Goal: Task Accomplishment & Management: Manage account settings

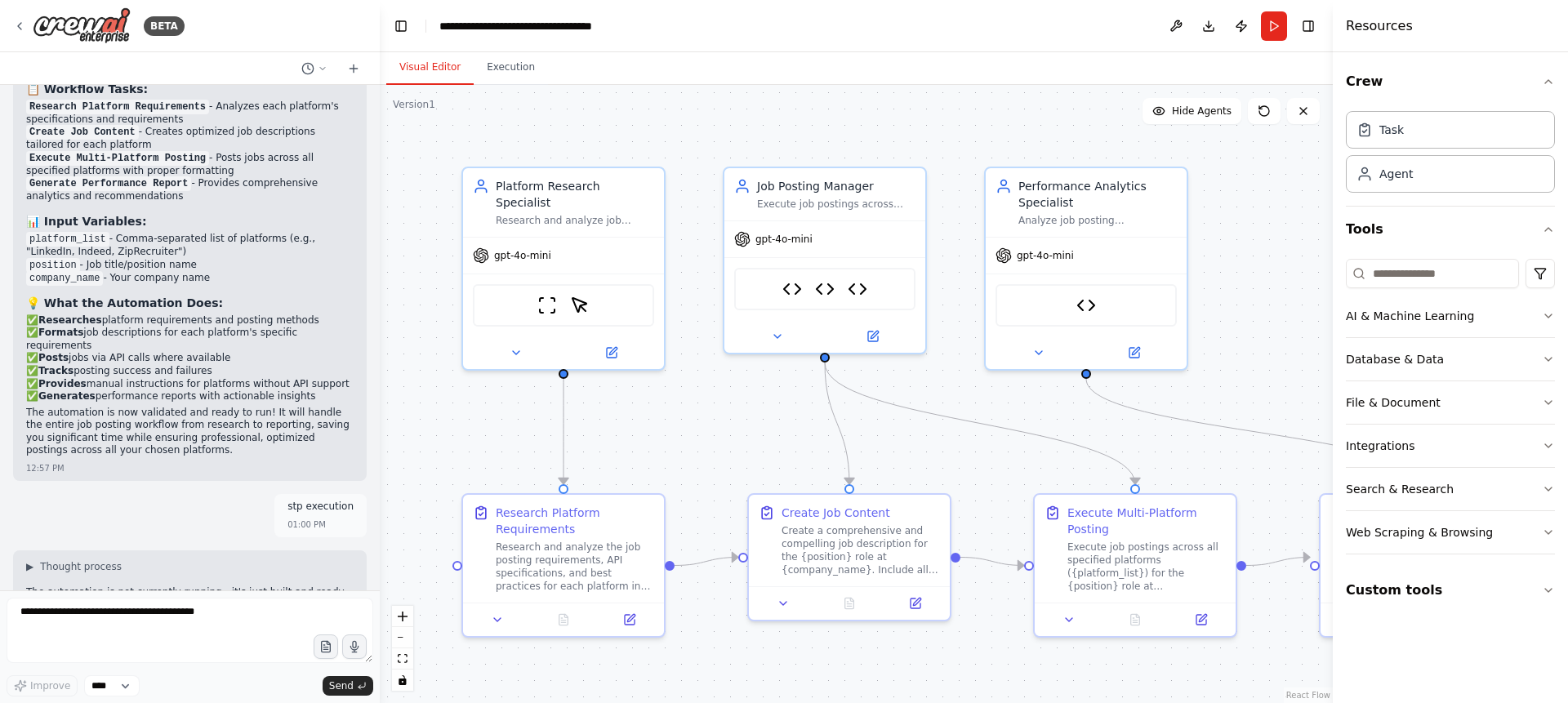
click at [1312, 26] on button "Toggle Right Sidebar" at bounding box center [1308, 26] width 23 height 23
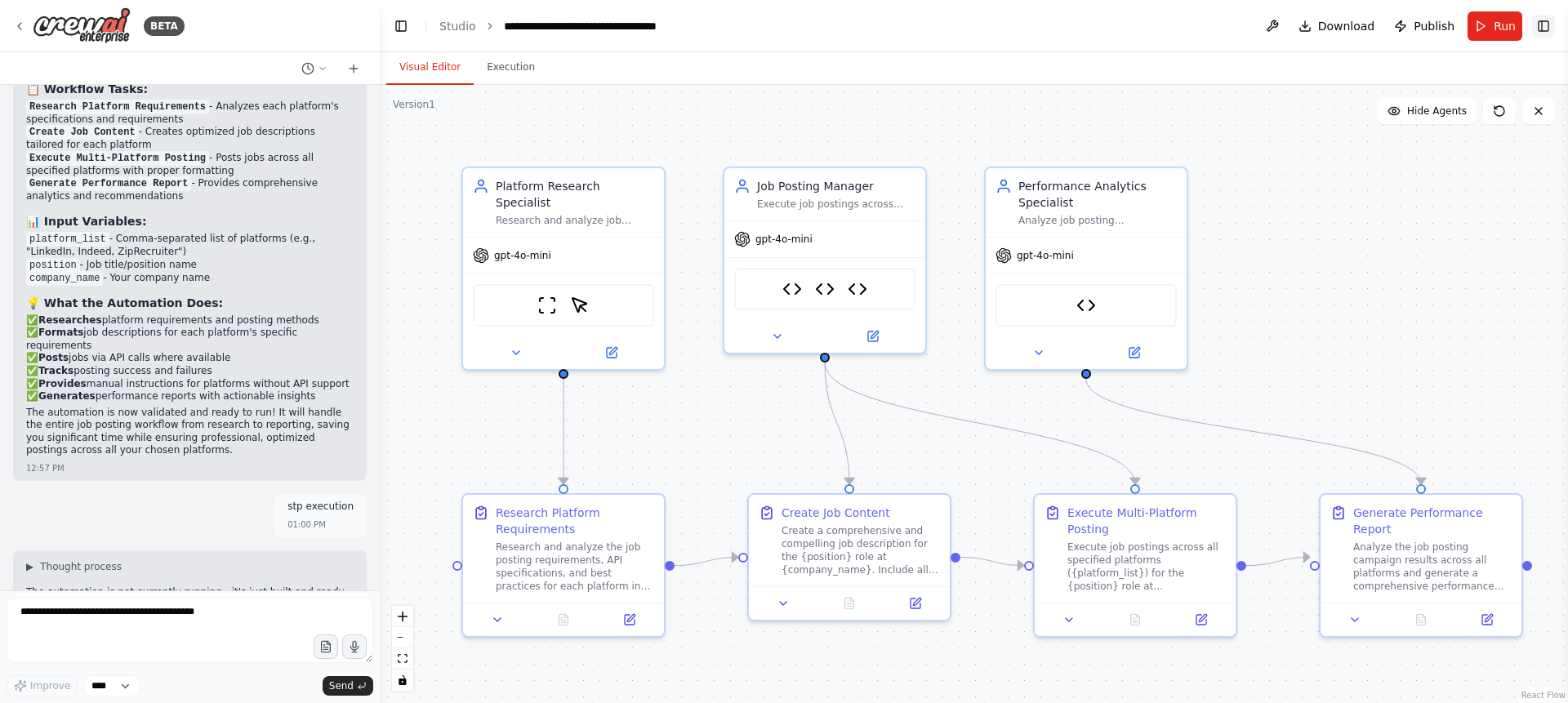
click at [1538, 28] on button "Toggle Right Sidebar" at bounding box center [1543, 26] width 23 height 23
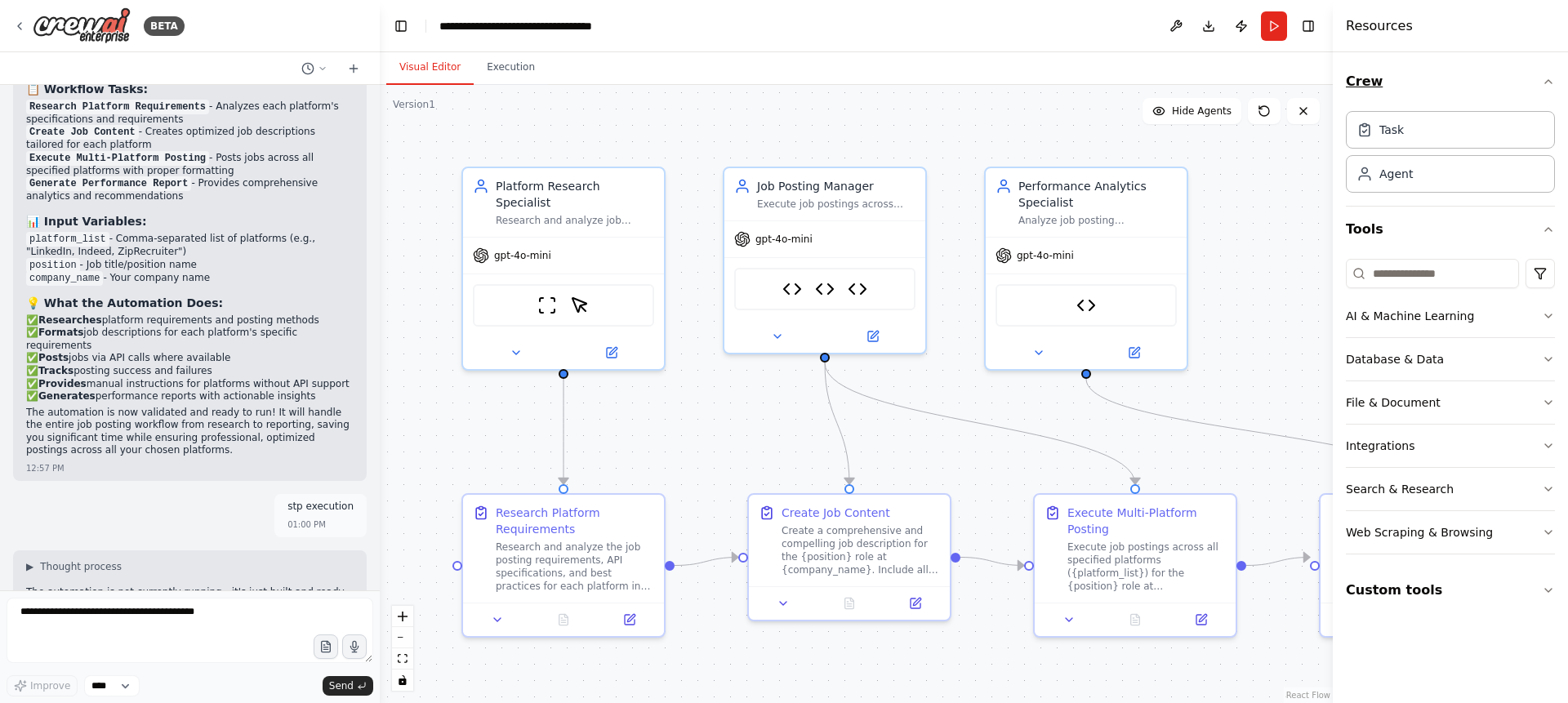
click at [1360, 83] on button "Crew" at bounding box center [1450, 82] width 209 height 45
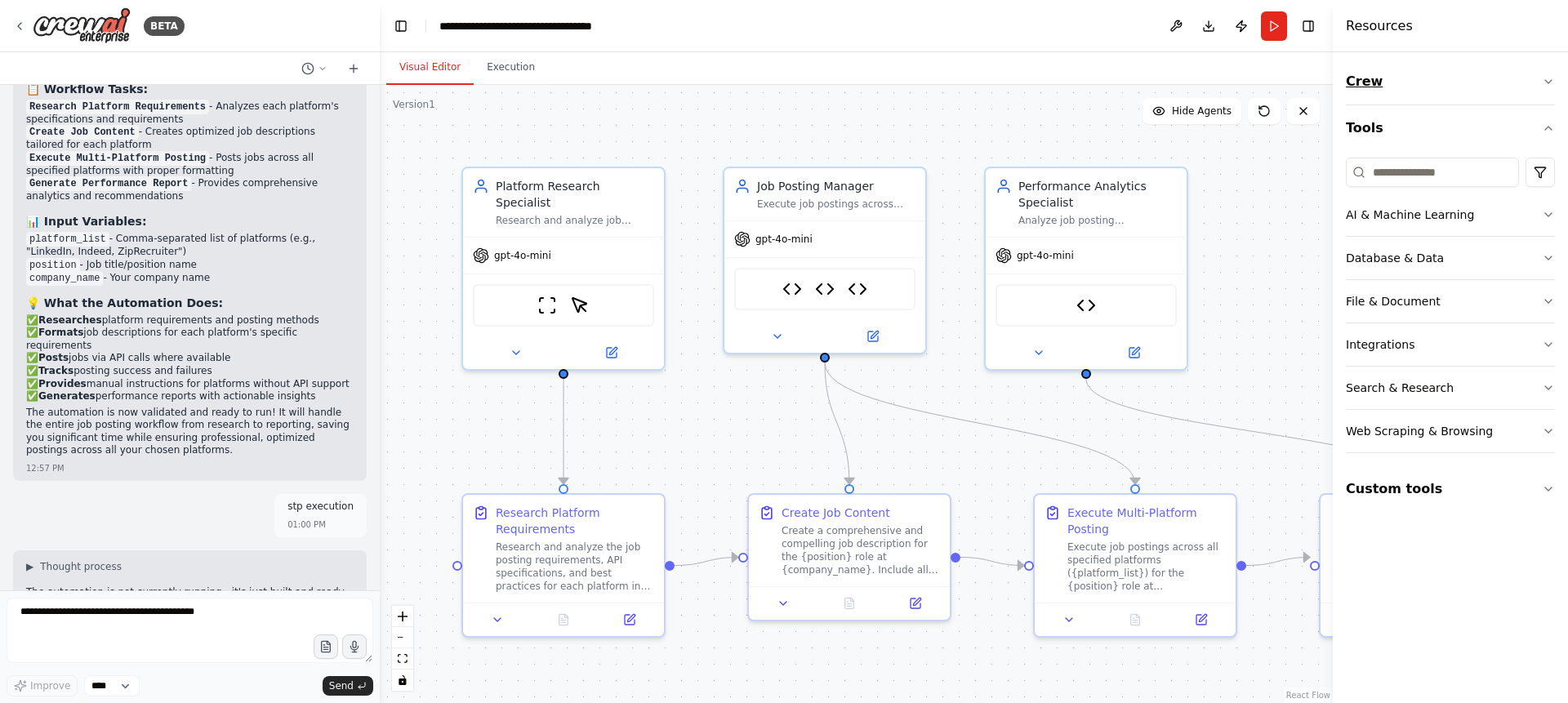
click at [1360, 83] on button "Crew" at bounding box center [1450, 82] width 209 height 45
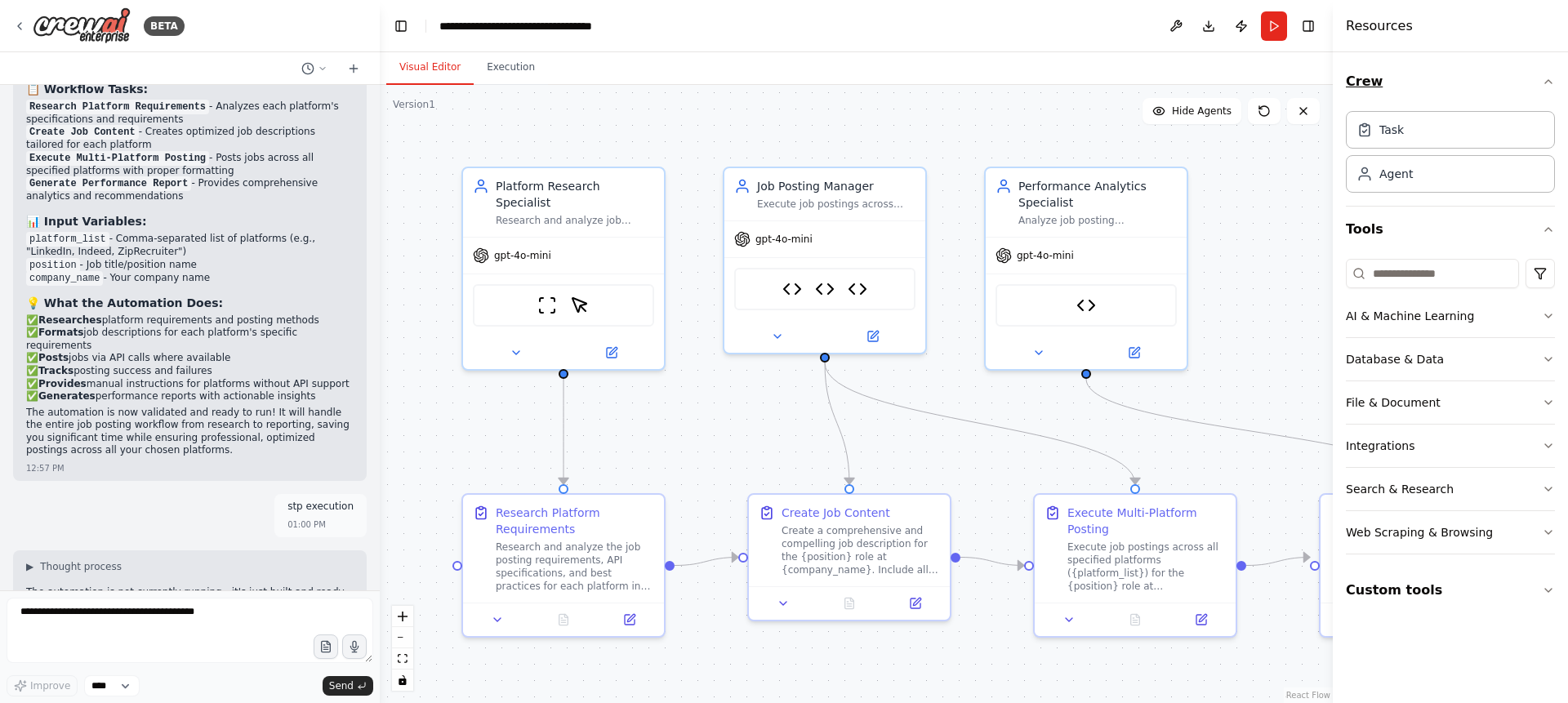
click at [1360, 83] on button "Crew" at bounding box center [1450, 82] width 209 height 45
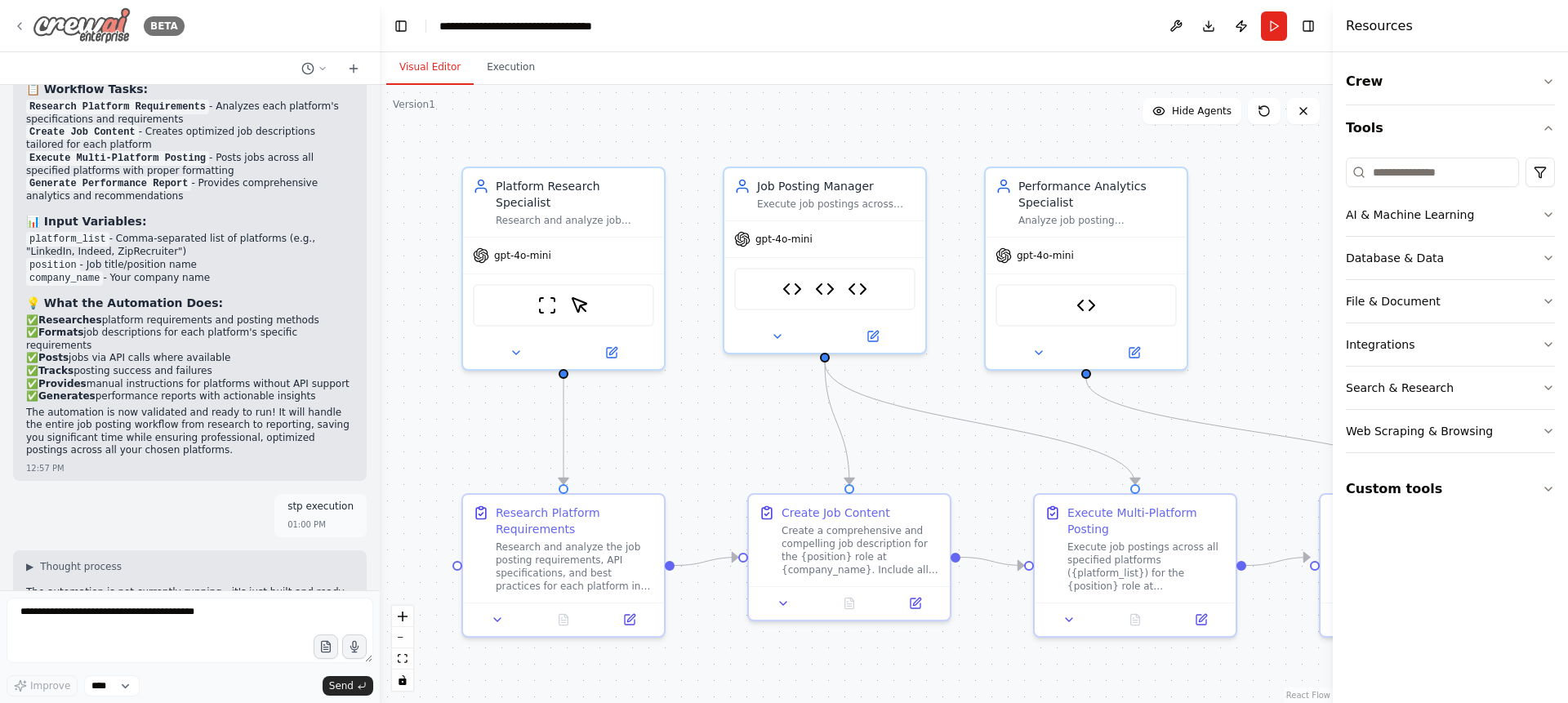
click at [24, 28] on icon at bounding box center [19, 26] width 13 height 13
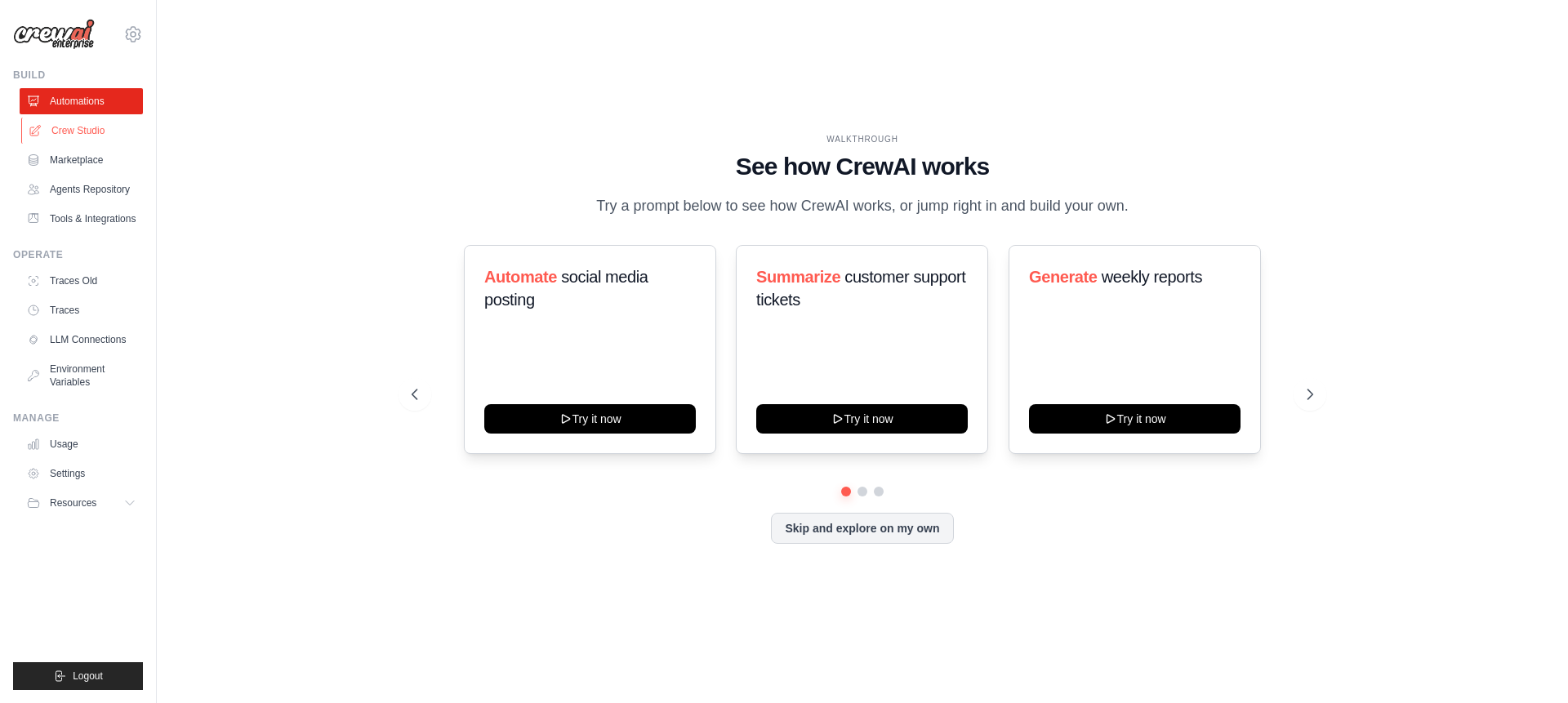
click at [75, 125] on link "Crew Studio" at bounding box center [83, 130] width 123 height 26
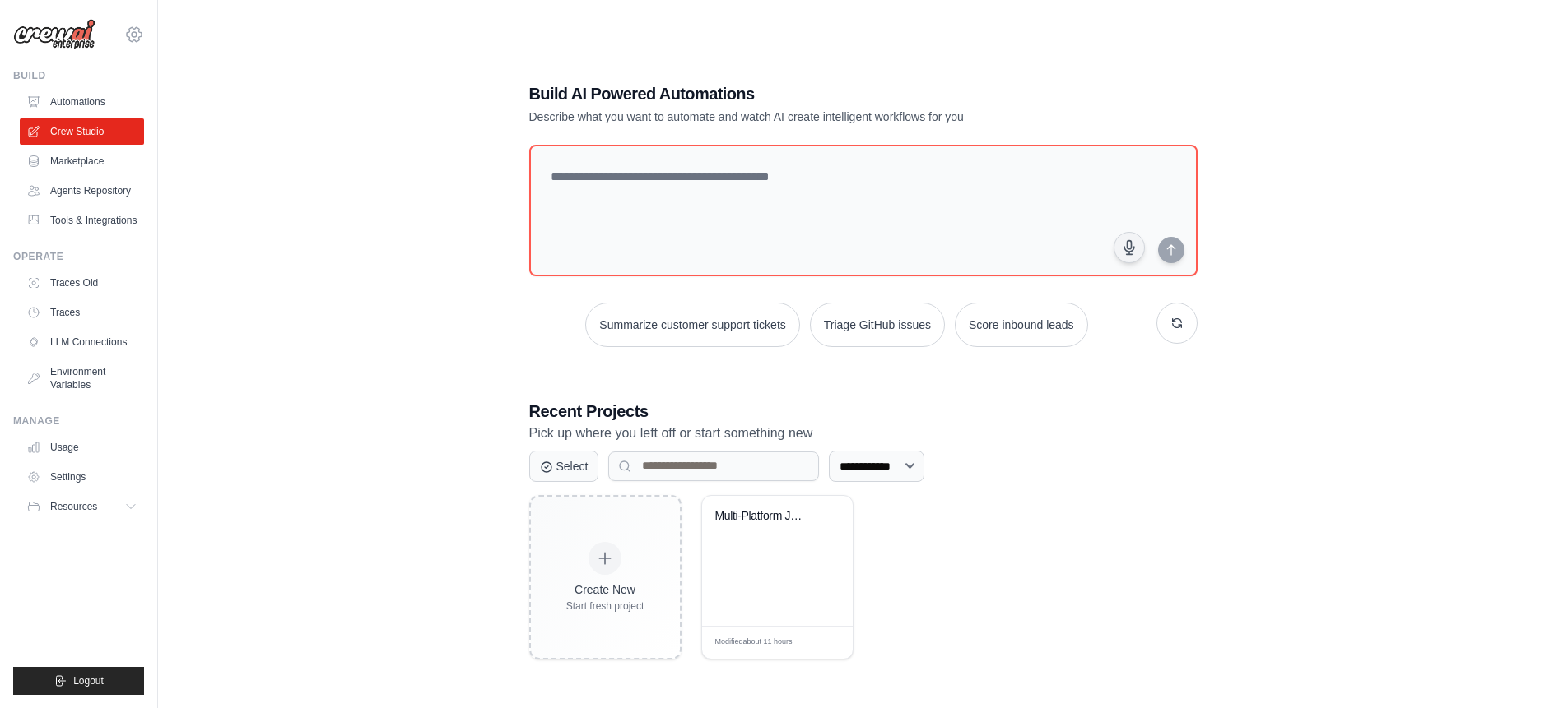
click at [130, 33] on icon at bounding box center [134, 35] width 20 height 20
click at [221, 230] on div "**********" at bounding box center [863, 371] width 1357 height 708
click at [47, 474] on link "Settings" at bounding box center [84, 477] width 124 height 26
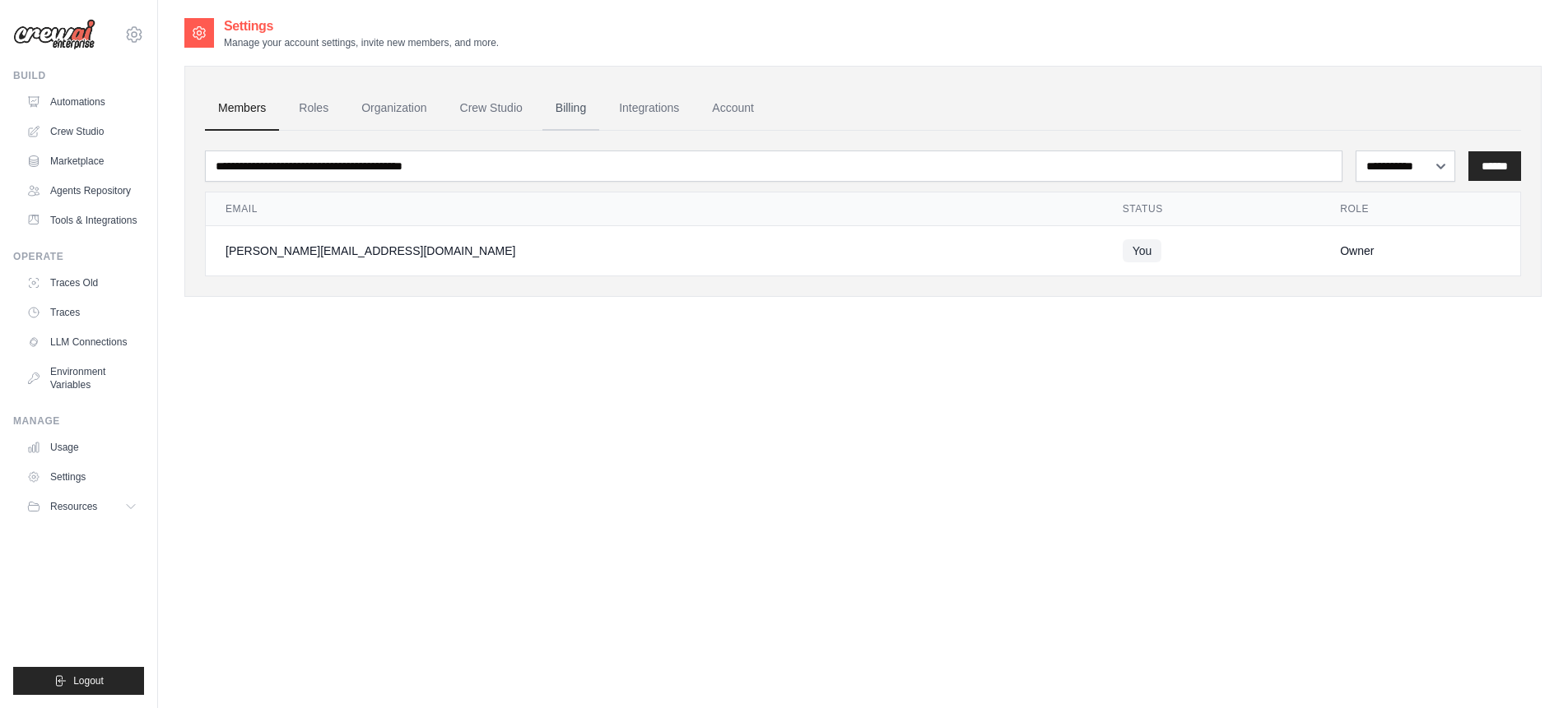
click at [593, 107] on link "Billing" at bounding box center [570, 108] width 57 height 45
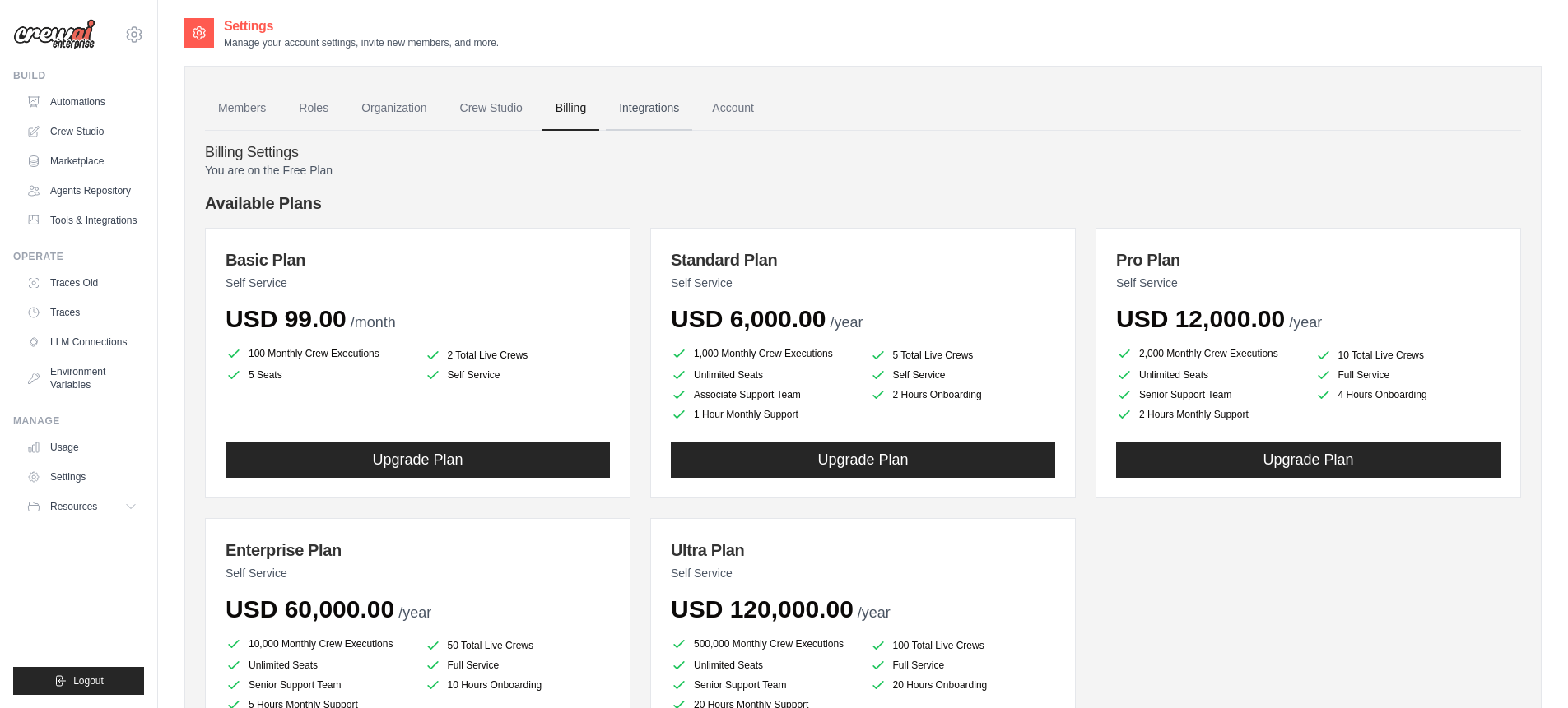
click at [659, 112] on link "Integrations" at bounding box center [649, 108] width 87 height 45
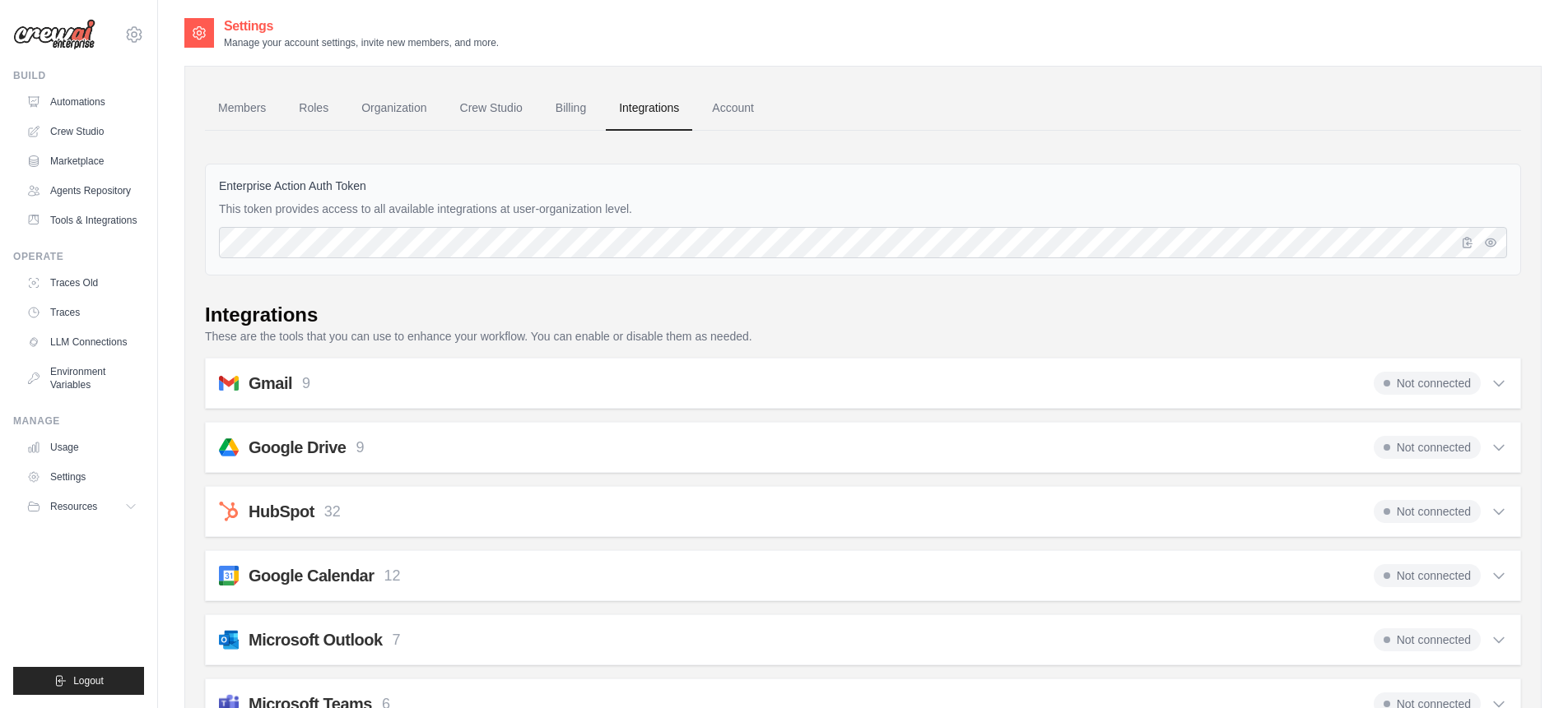
click at [926, 398] on div "Gmail 9 Not connected Select all Send an Email: gmail_send_email Get an Email b…" at bounding box center [863, 383] width 1316 height 51
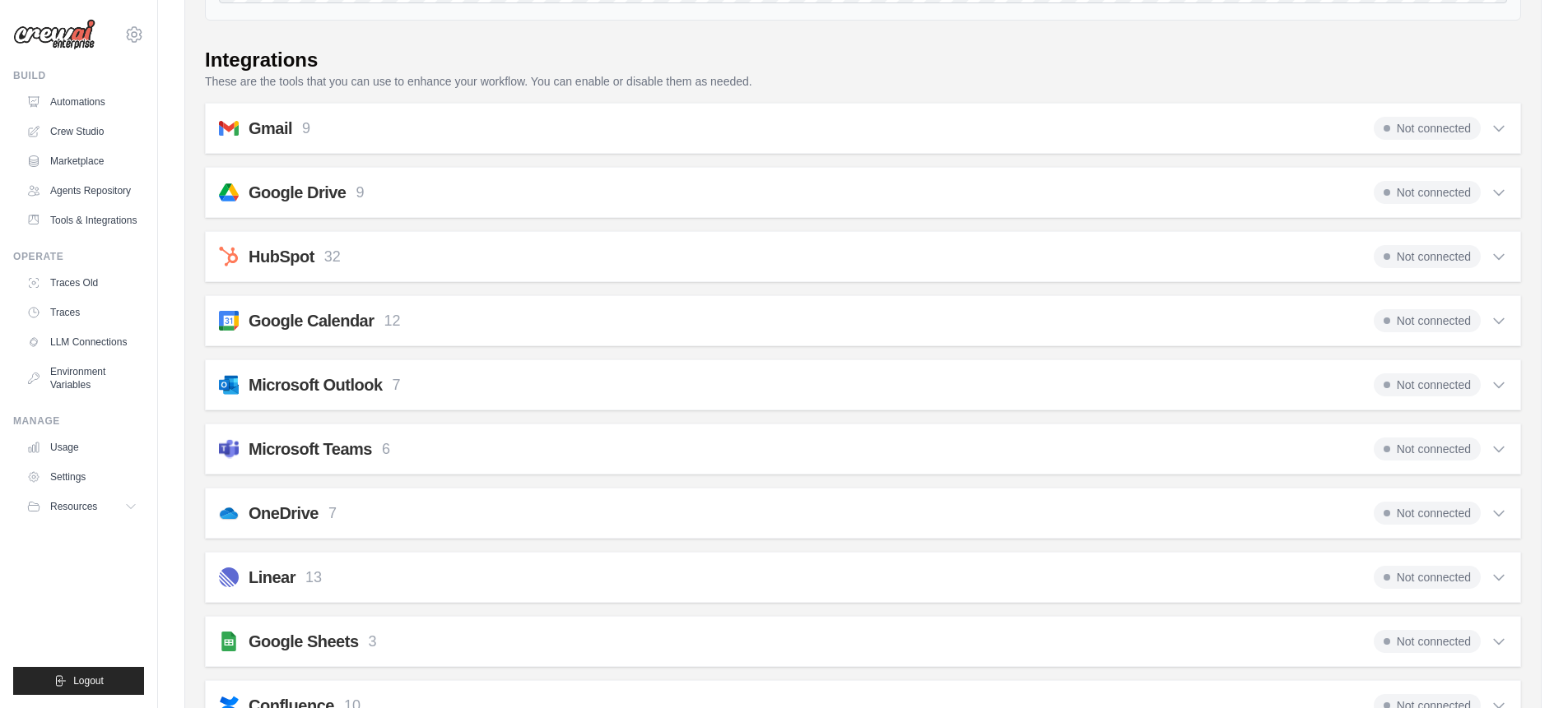
scroll to position [257, 0]
click at [1453, 126] on span "Not connected" at bounding box center [1428, 126] width 107 height 23
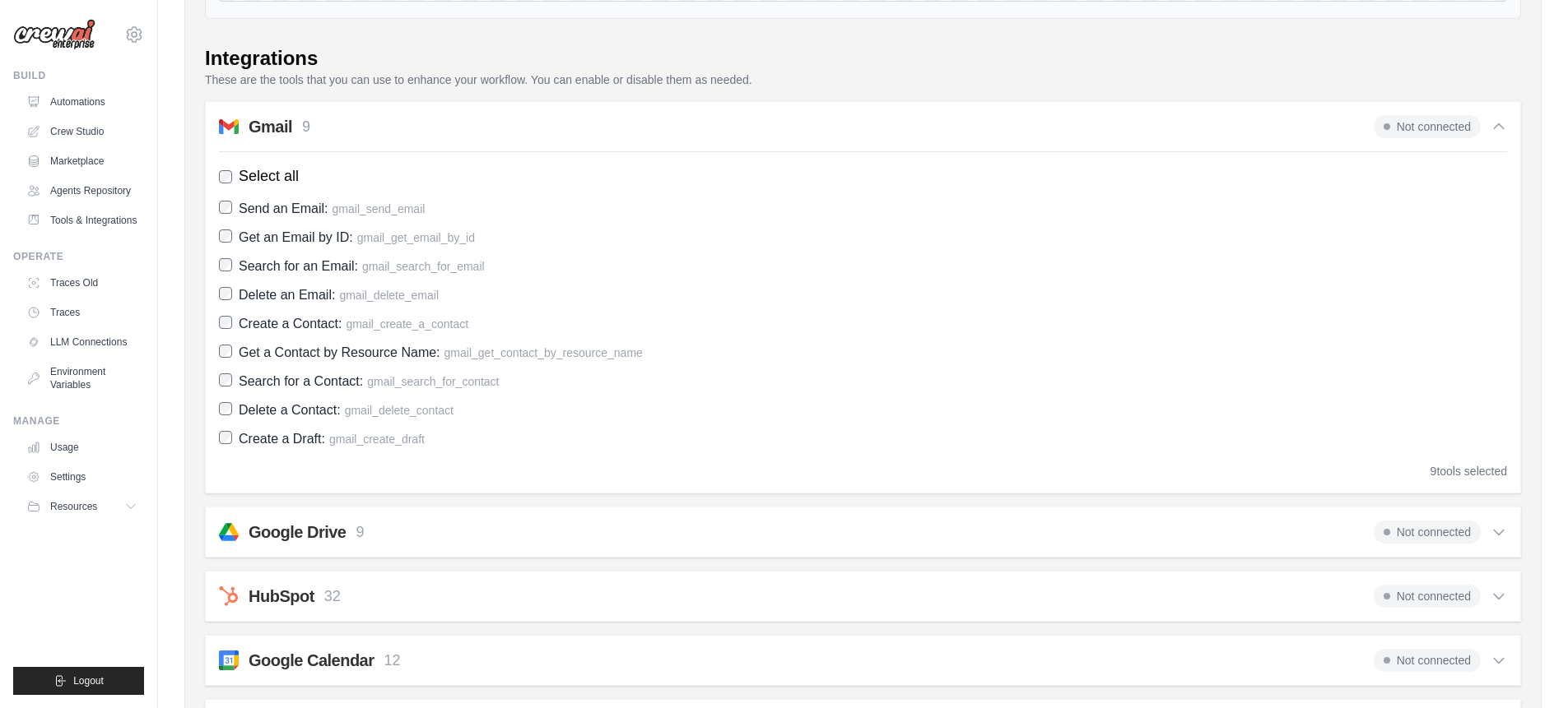
click at [1410, 126] on span "Not connected" at bounding box center [1428, 126] width 107 height 23
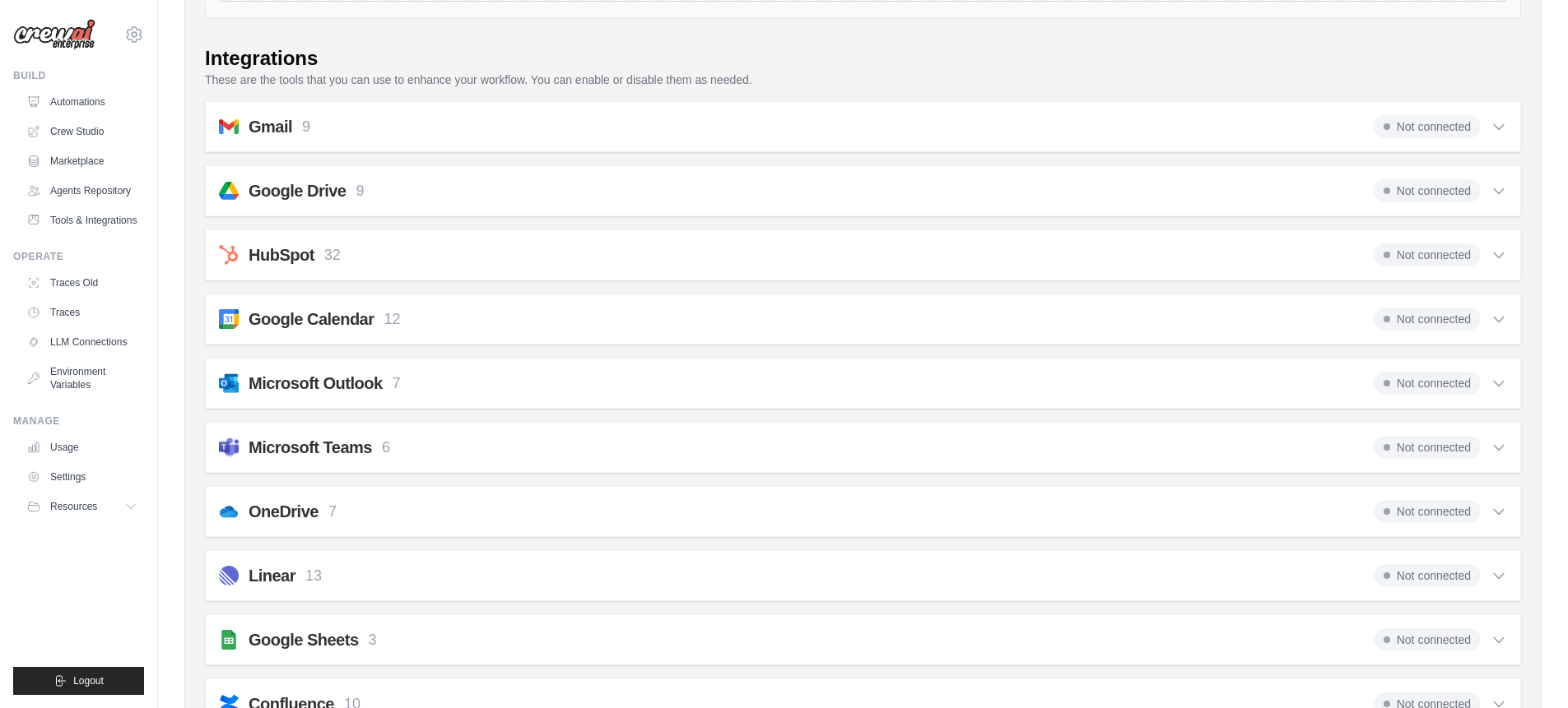
click at [1410, 126] on span "Not connected" at bounding box center [1428, 126] width 107 height 23
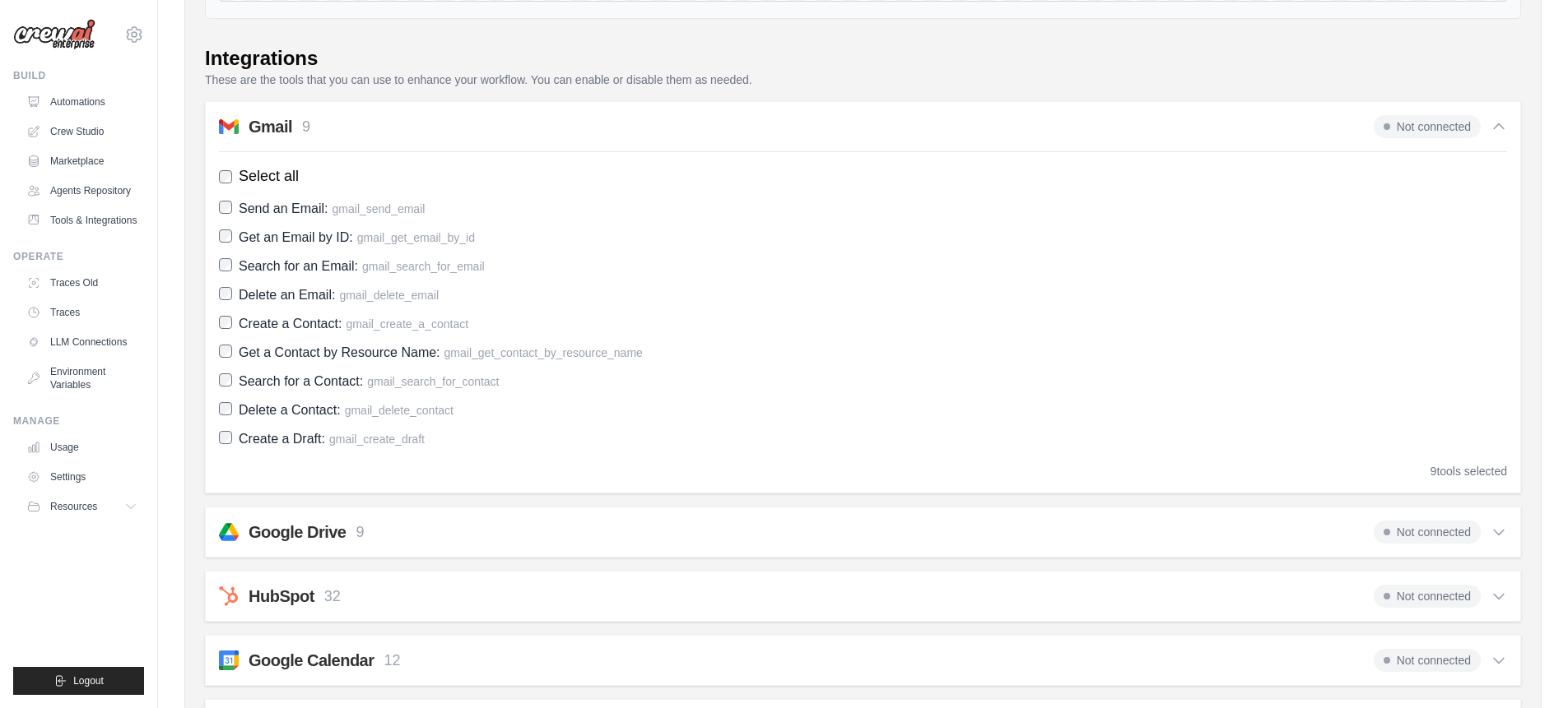
click at [276, 211] on span "Send an Email:" at bounding box center [284, 209] width 90 height 14
click at [280, 207] on span "Send an Email:" at bounding box center [284, 209] width 90 height 14
click at [369, 201] on span "Send an Email: gmail_send_email" at bounding box center [331, 209] width 186 height 22
click at [358, 179] on div at bounding box center [358, 179] width 0 height 0
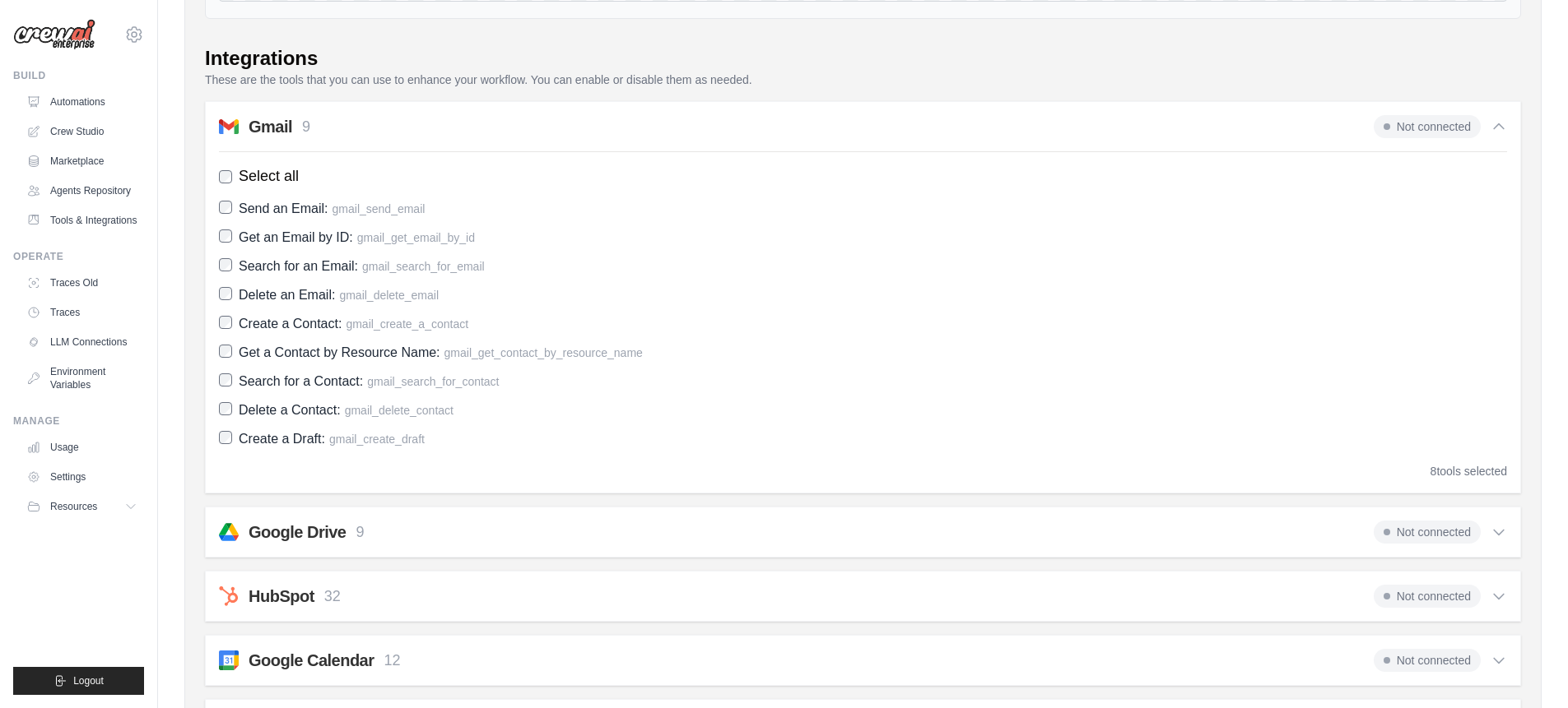
click at [244, 197] on div "Select all Send an Email: gmail_send_email Get an Email by ID: gmail_get_email_…" at bounding box center [863, 315] width 1288 height 328
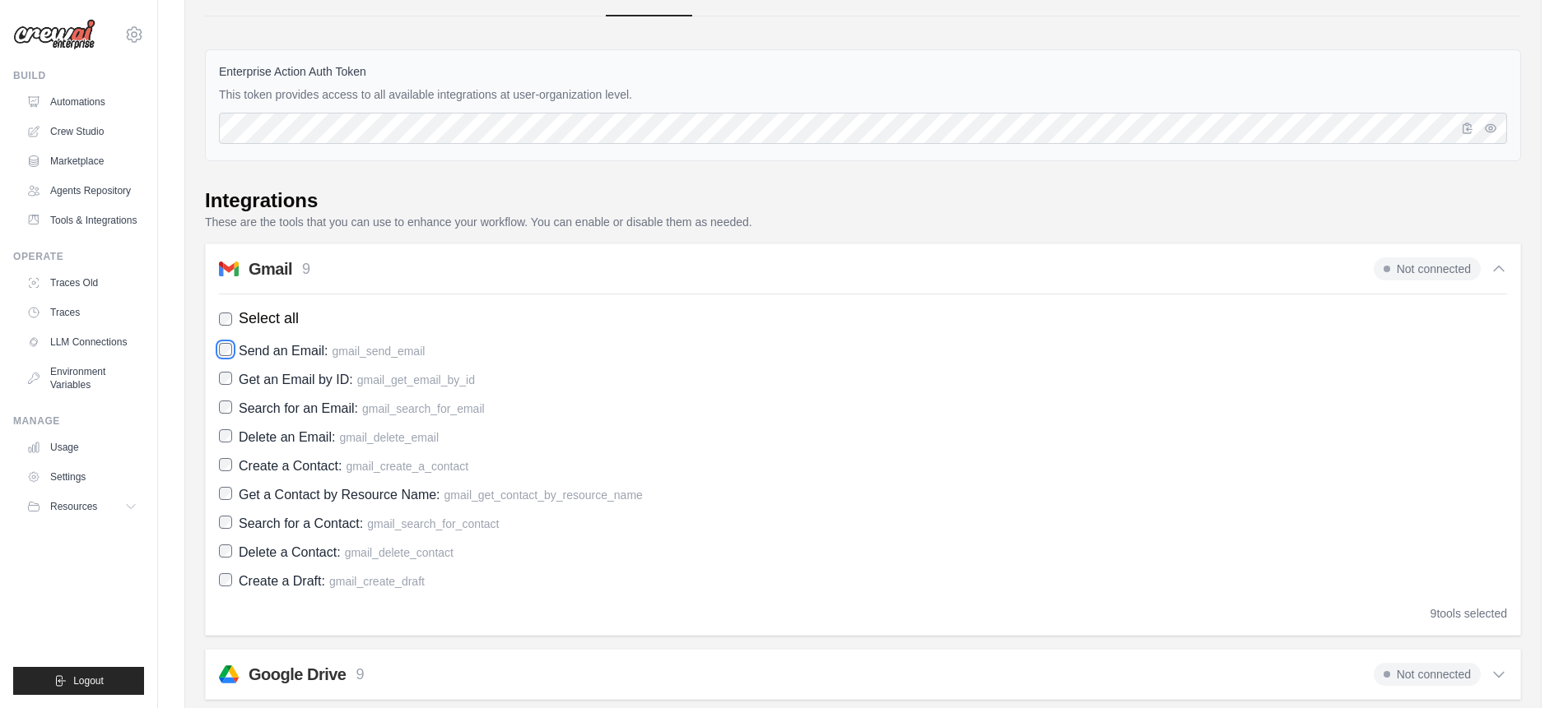
scroll to position [0, 0]
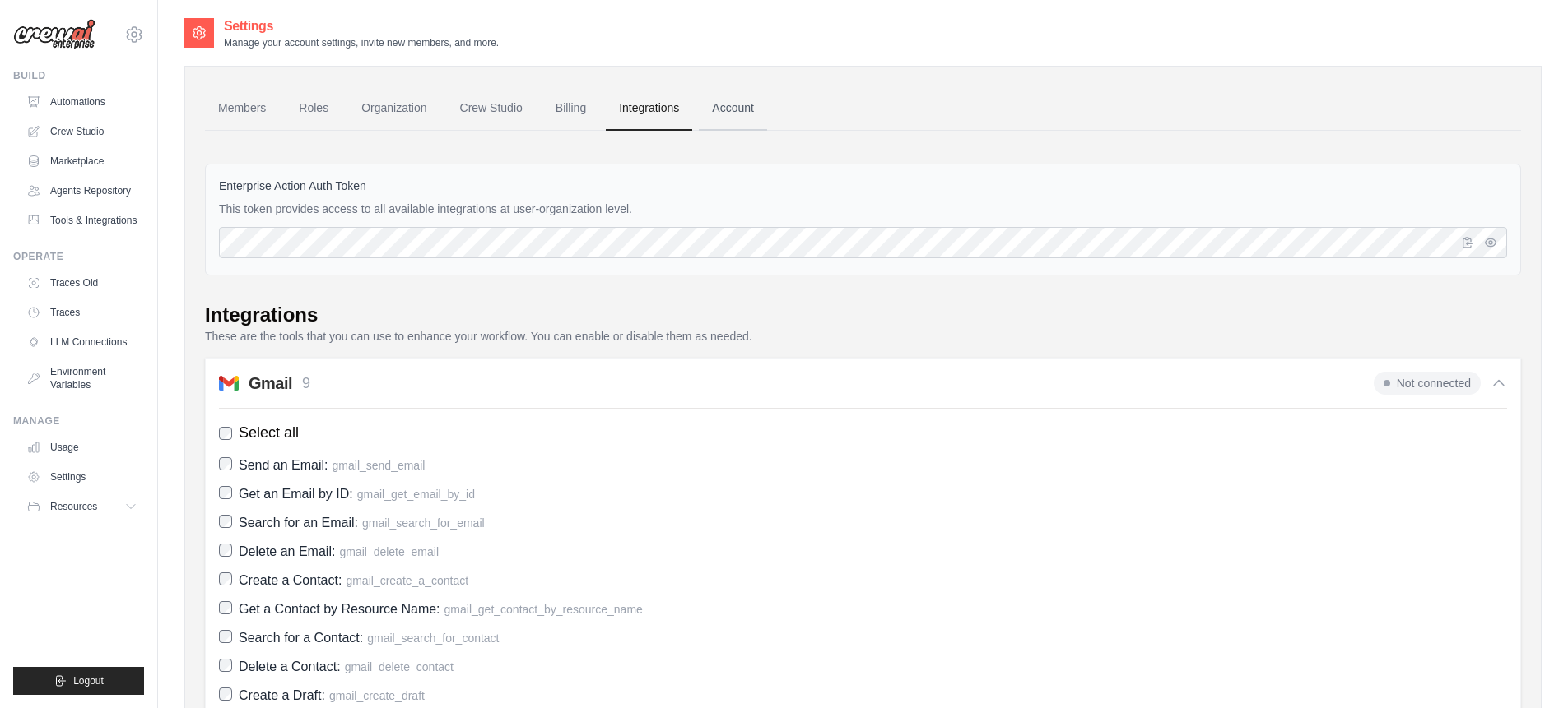
click at [722, 101] on link "Account" at bounding box center [732, 108] width 69 height 45
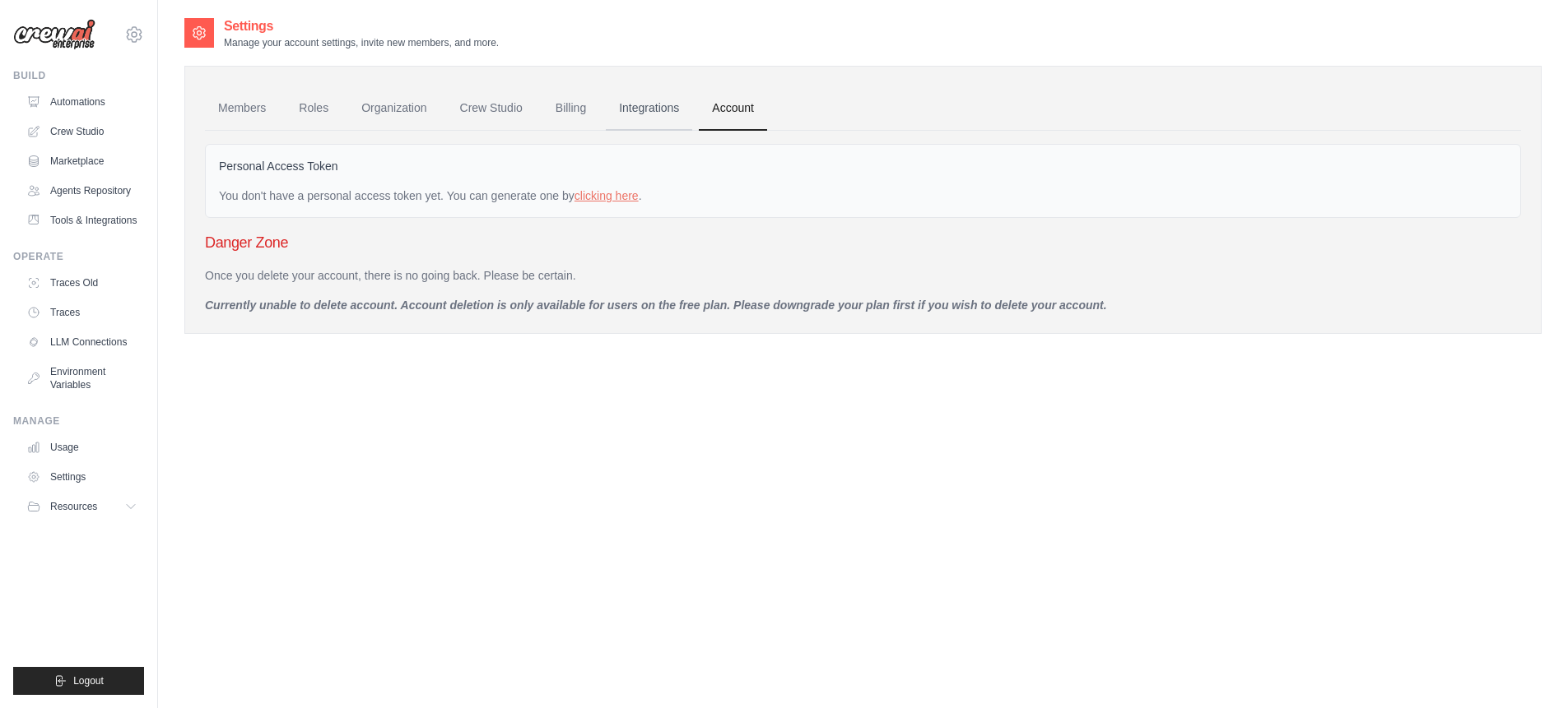
click at [660, 108] on link "Integrations" at bounding box center [649, 108] width 87 height 45
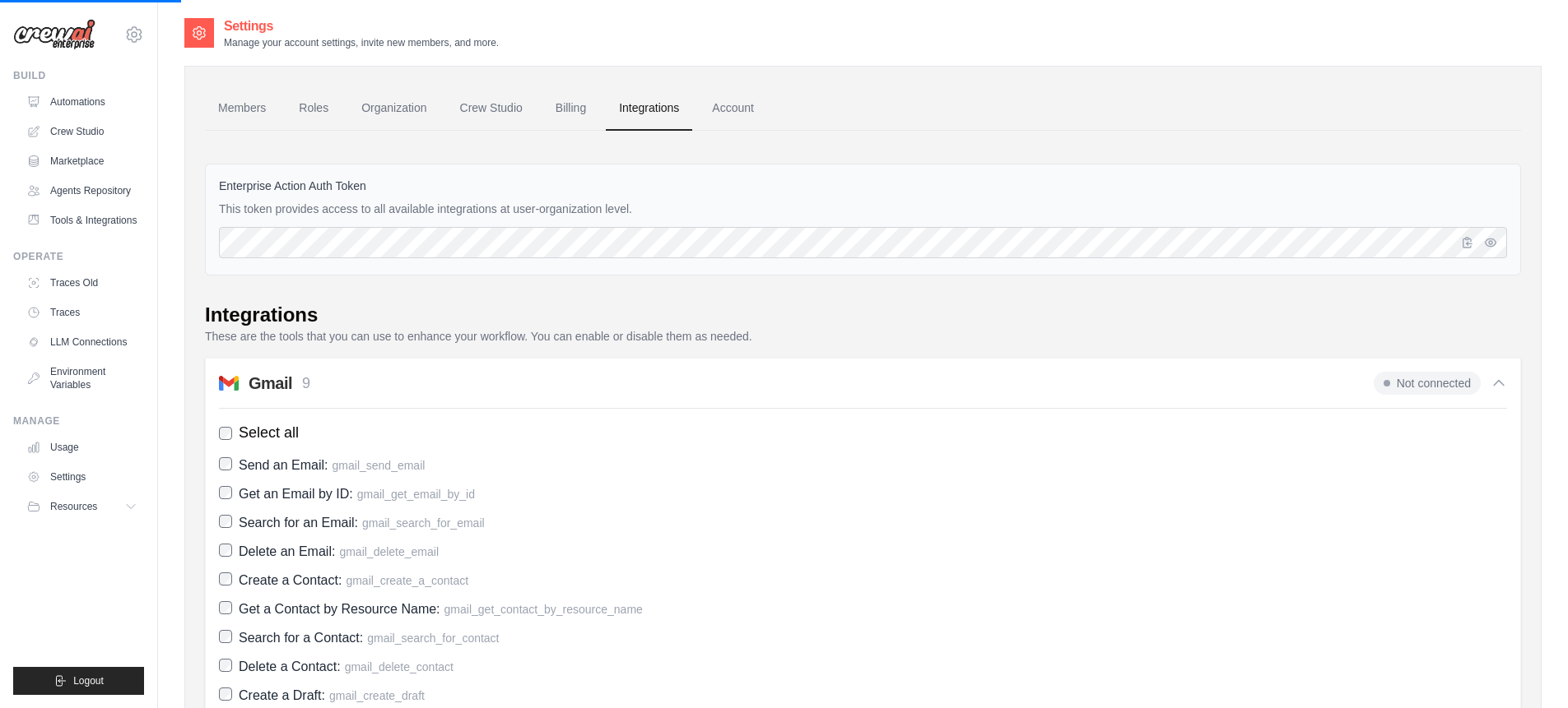
click at [536, 111] on ul "Members Roles Organization Crew Studio Billing Integrations Account" at bounding box center [863, 108] width 1316 height 45
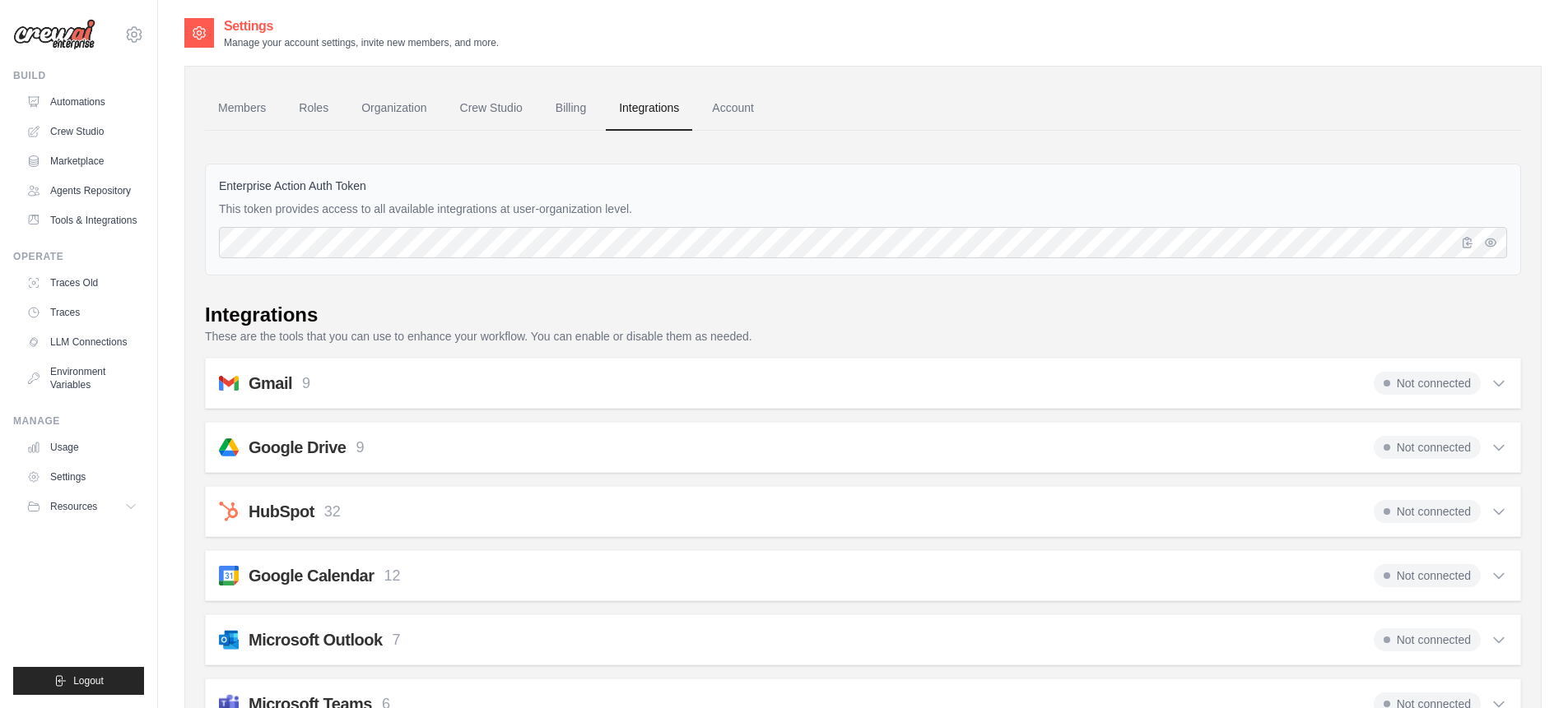
click at [576, 108] on link "Billing" at bounding box center [570, 108] width 57 height 45
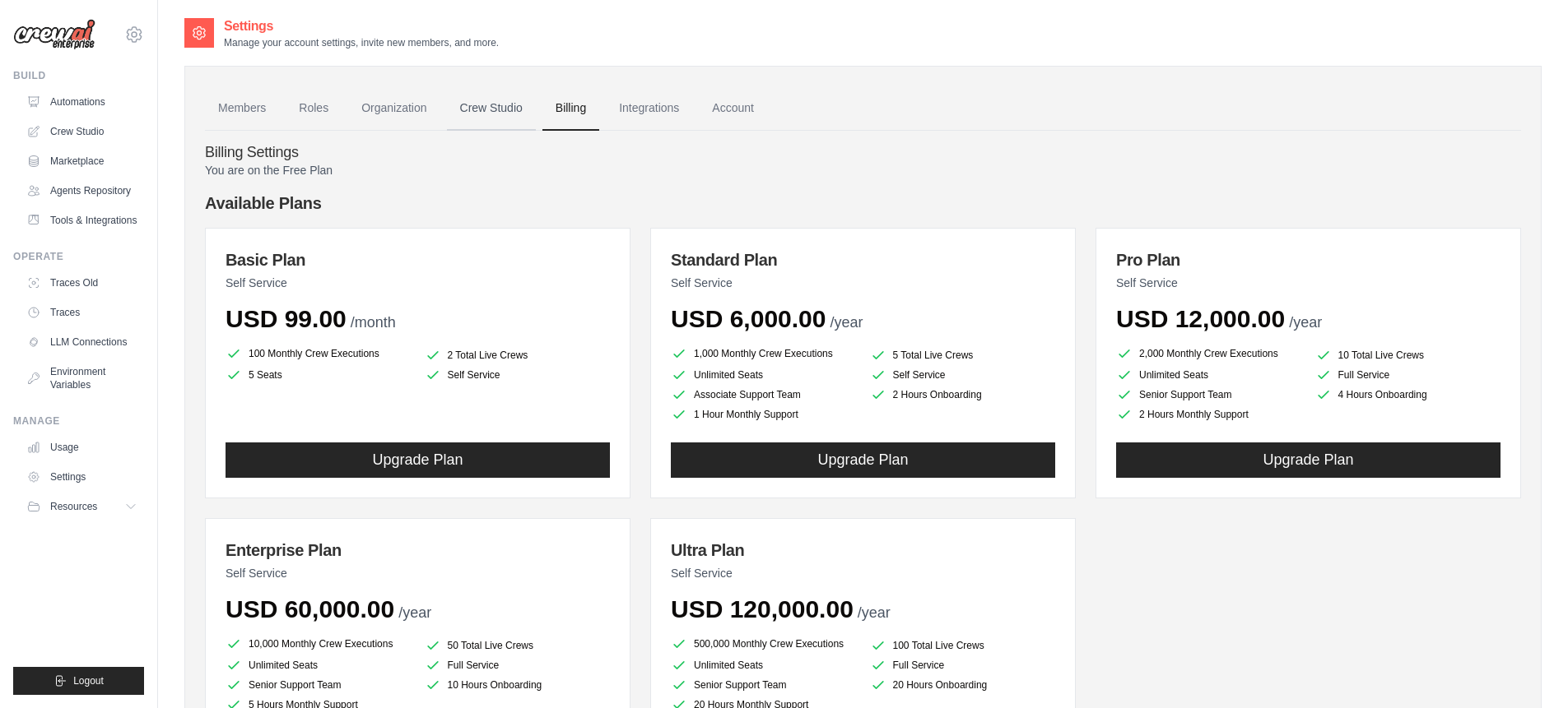
click at [490, 119] on link "Crew Studio" at bounding box center [490, 108] width 89 height 45
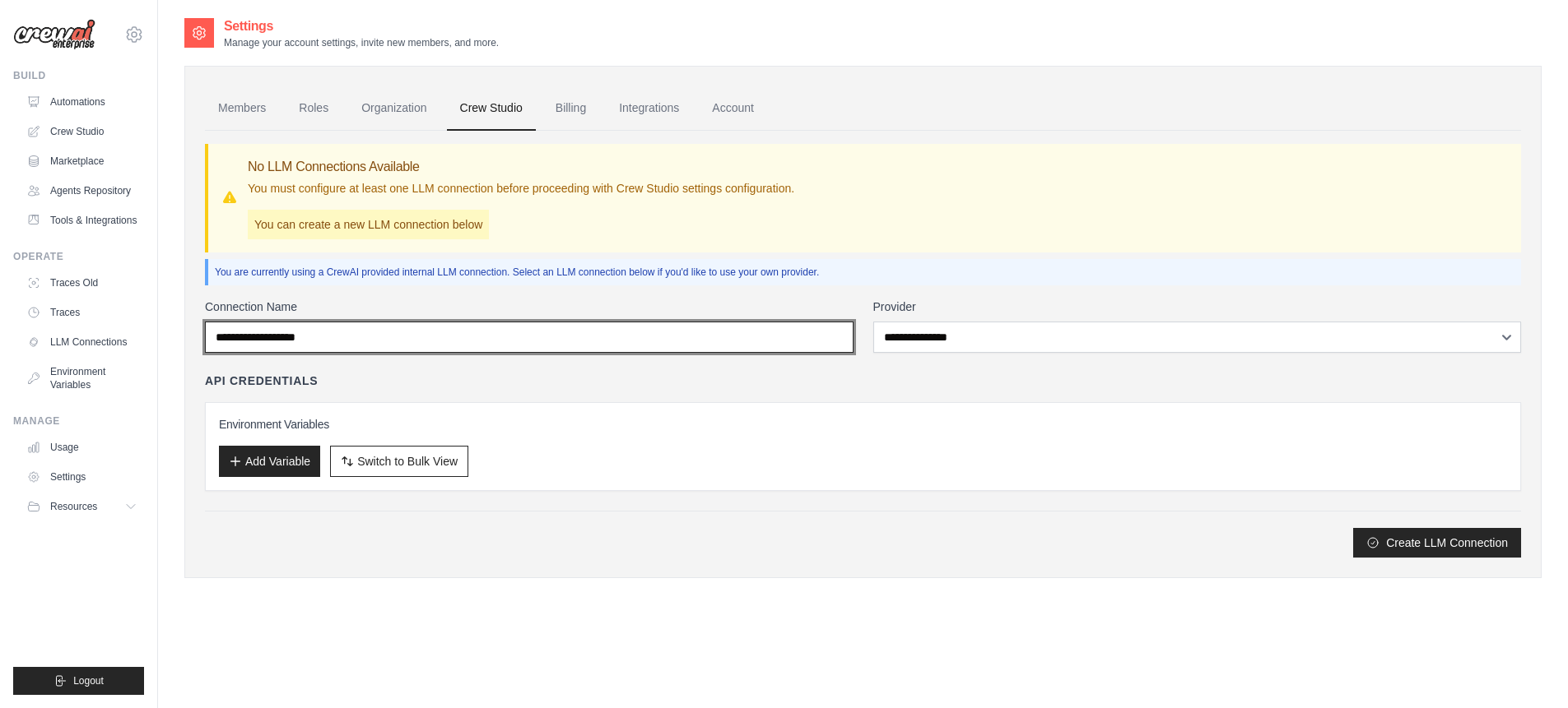
click at [365, 339] on input "Connection Name" at bounding box center [529, 336] width 649 height 31
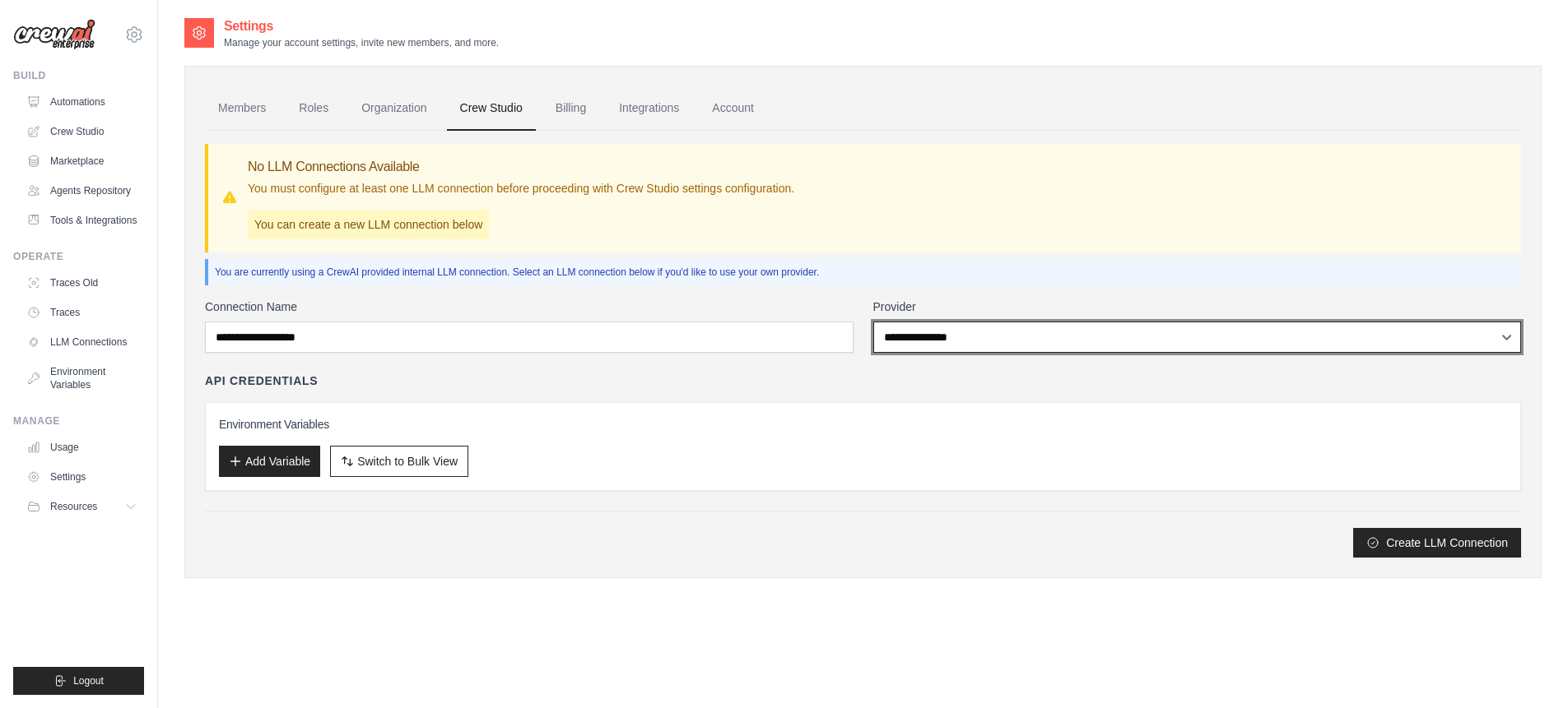
select select "******"
click at [874, 321] on select "**********" at bounding box center [1198, 336] width 649 height 31
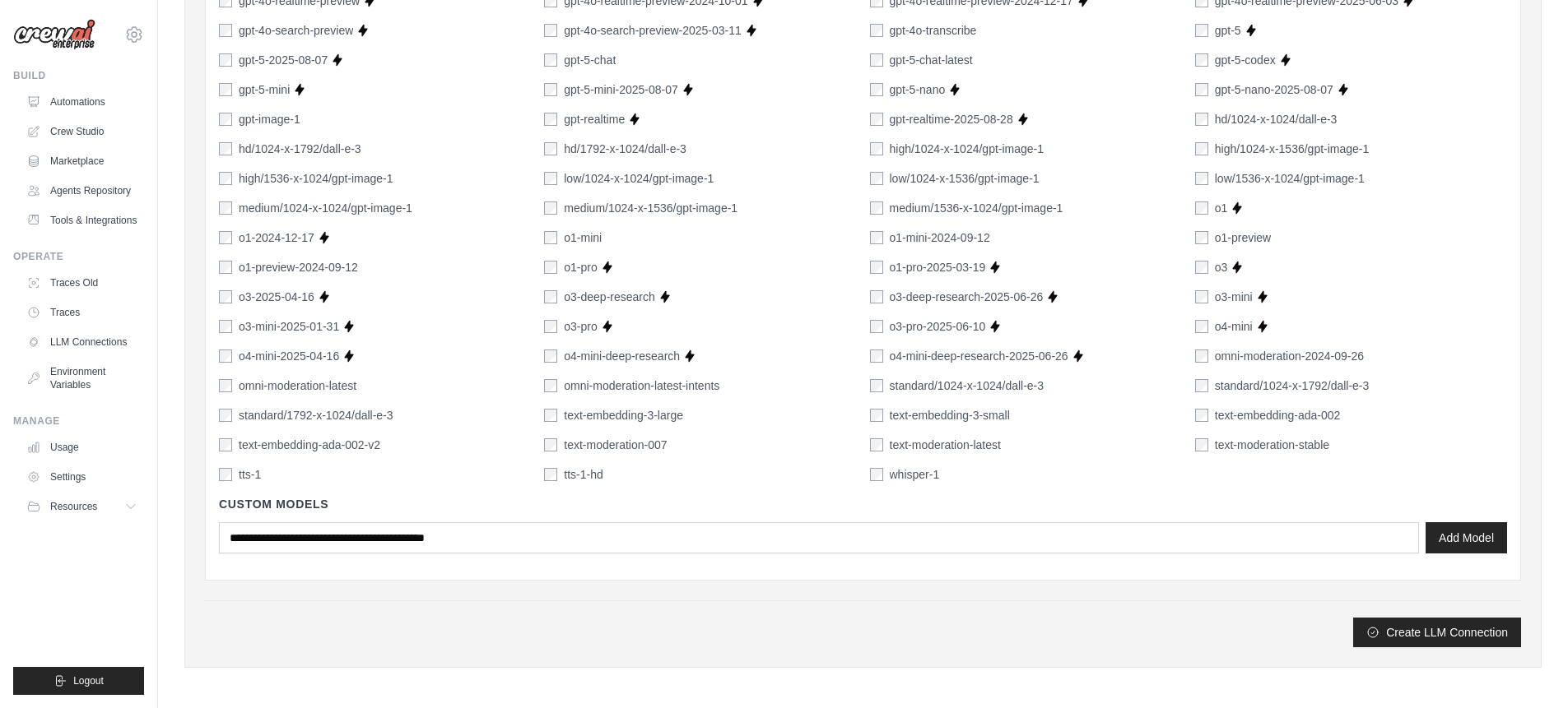
scroll to position [1067, 0]
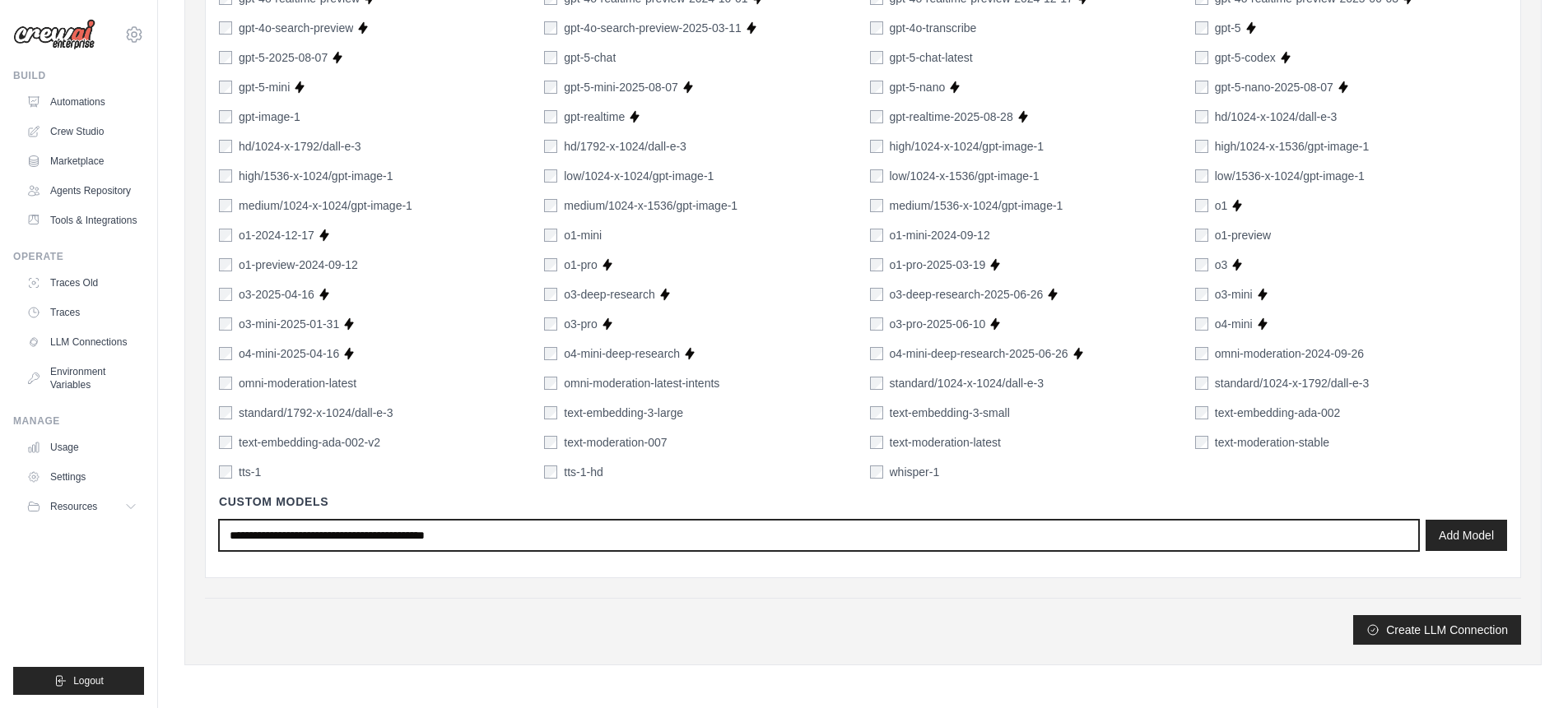
click at [1293, 528] on input "text" at bounding box center [819, 535] width 1200 height 31
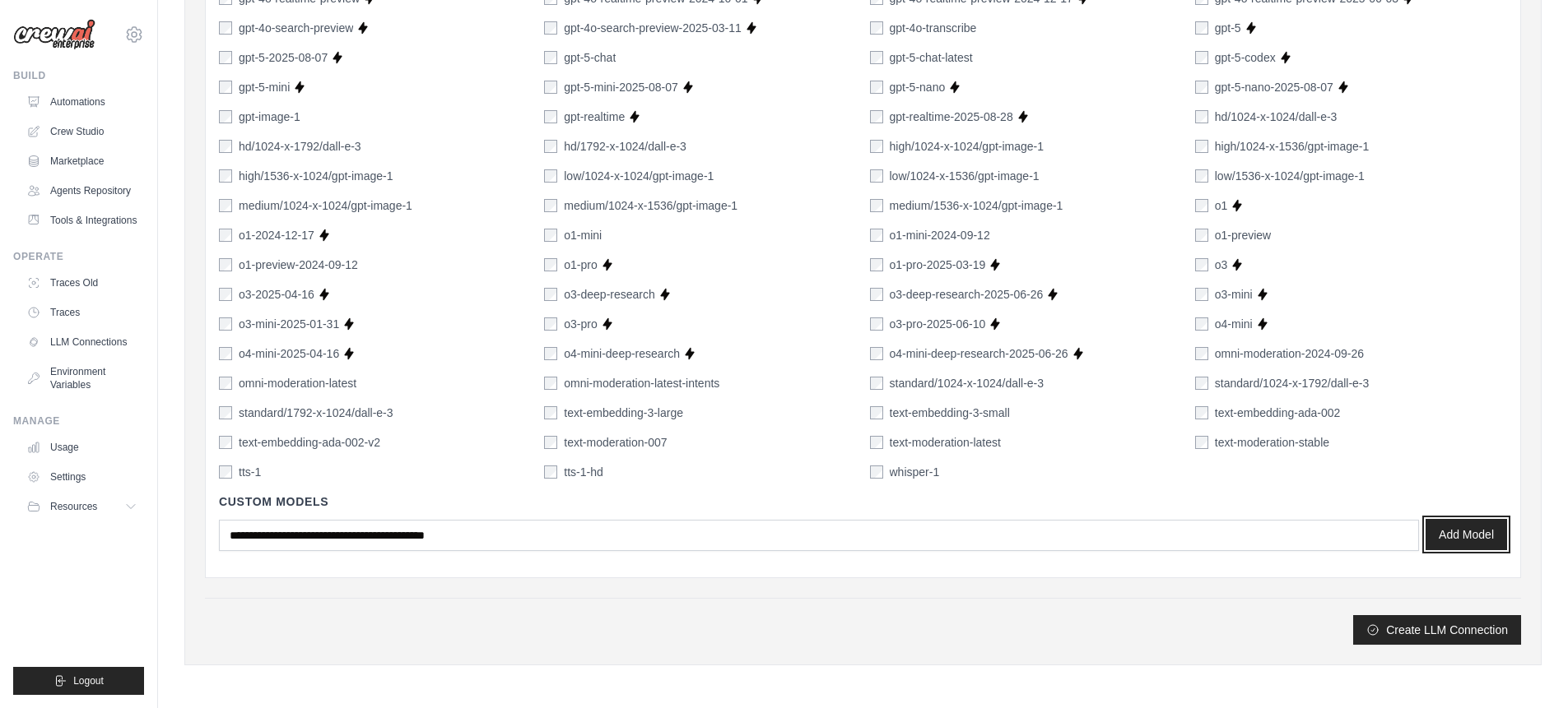
click at [1487, 533] on button "Add Model" at bounding box center [1467, 534] width 82 height 31
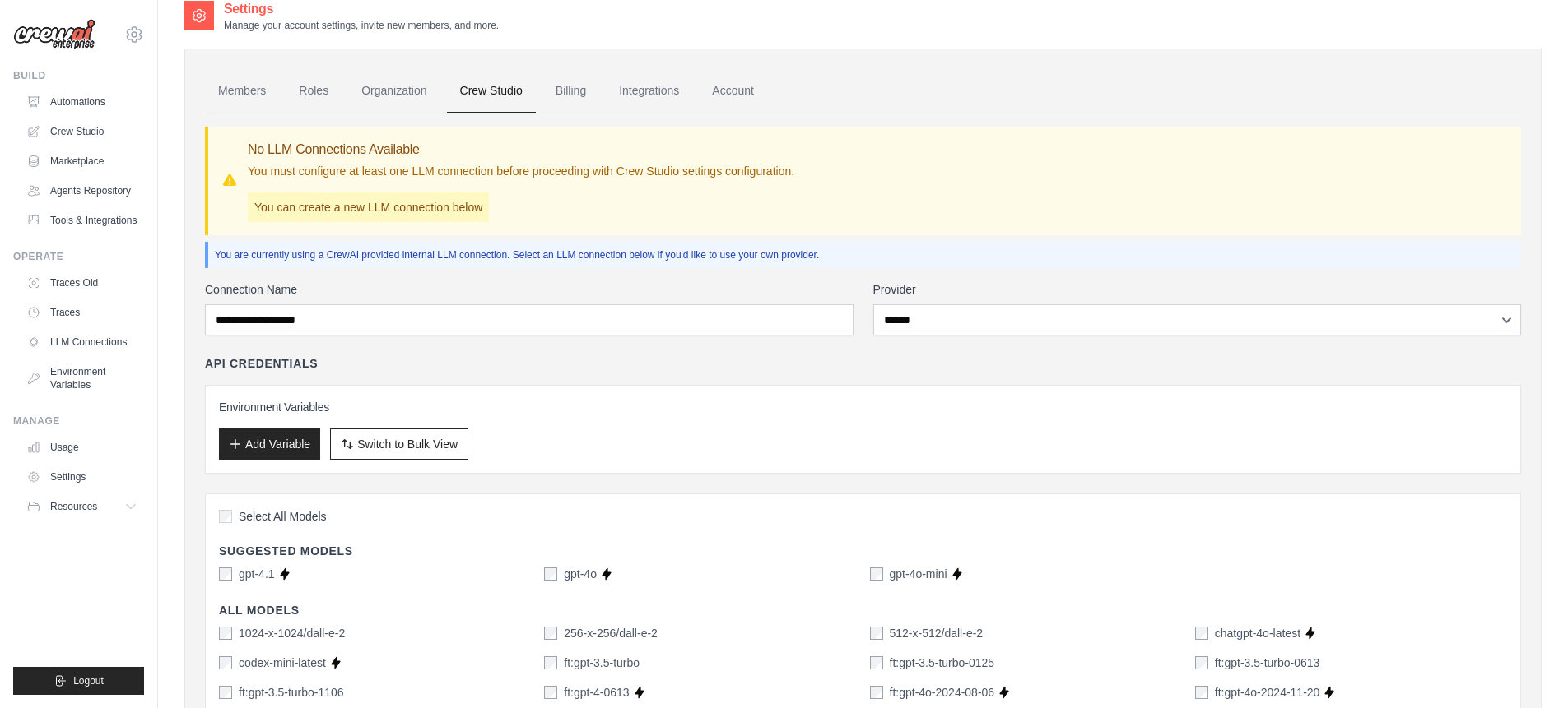
scroll to position [0, 0]
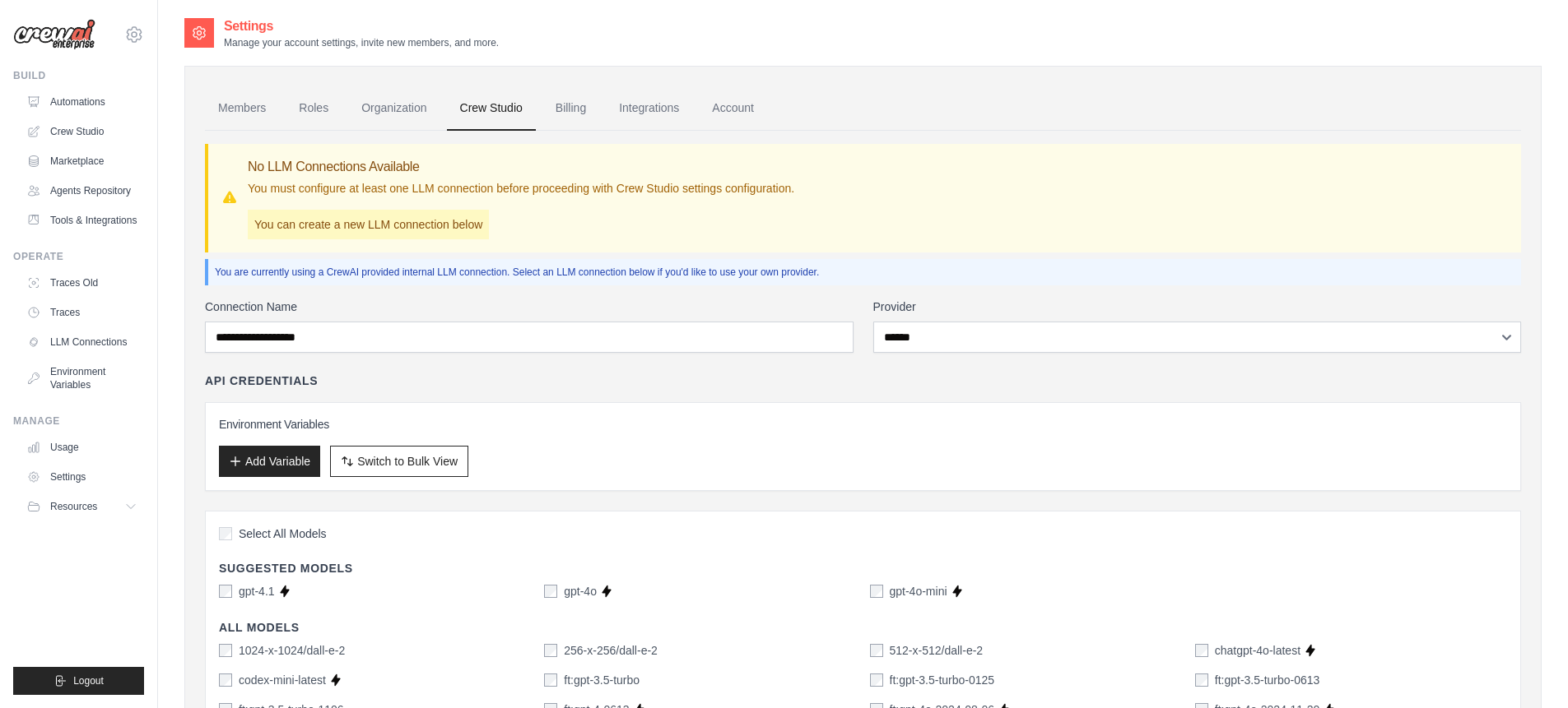
click at [443, 271] on p "You are currently using a CrewAI provided internal LLM connection. Select an LL…" at bounding box center [865, 271] width 1299 height 13
click at [362, 102] on link "Organization" at bounding box center [394, 108] width 92 height 45
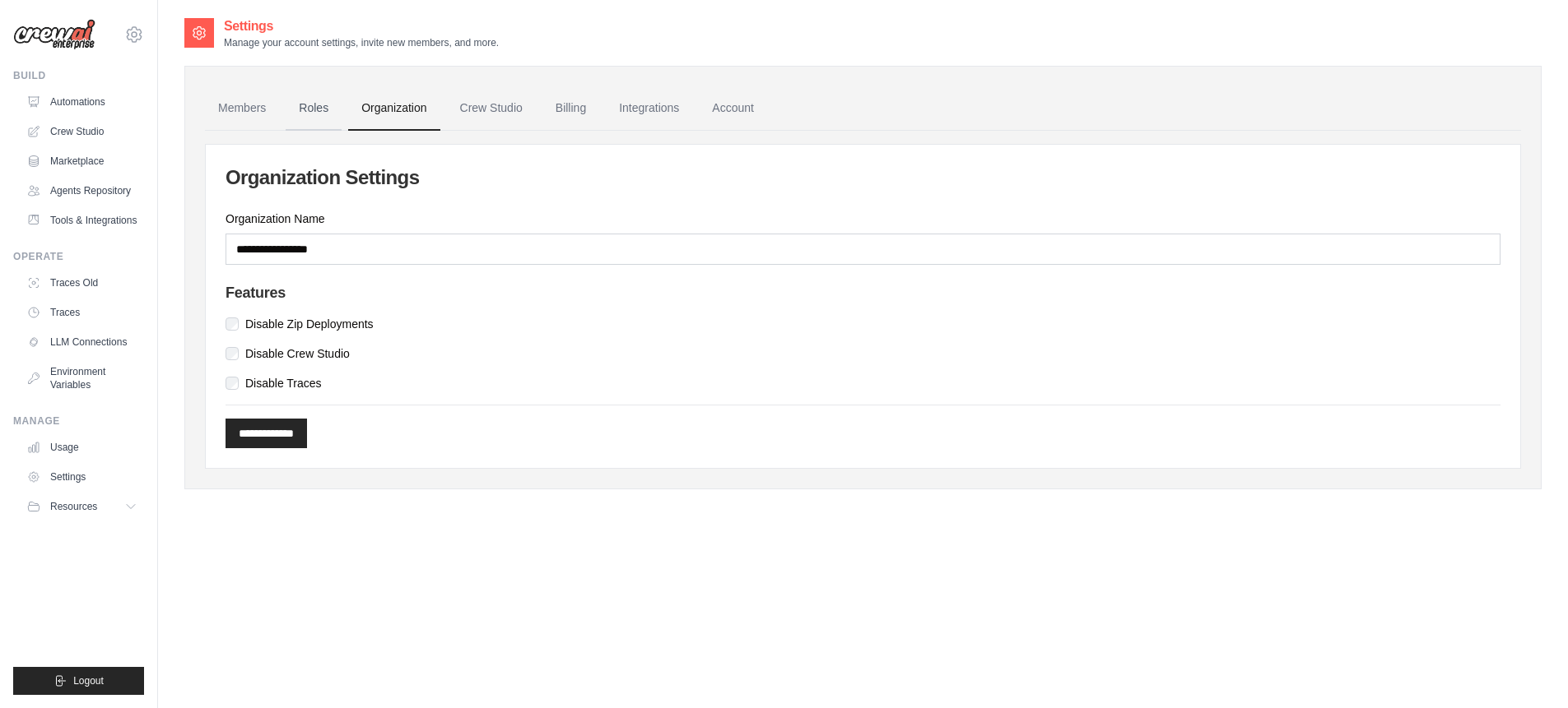
click at [302, 107] on link "Roles" at bounding box center [313, 108] width 56 height 45
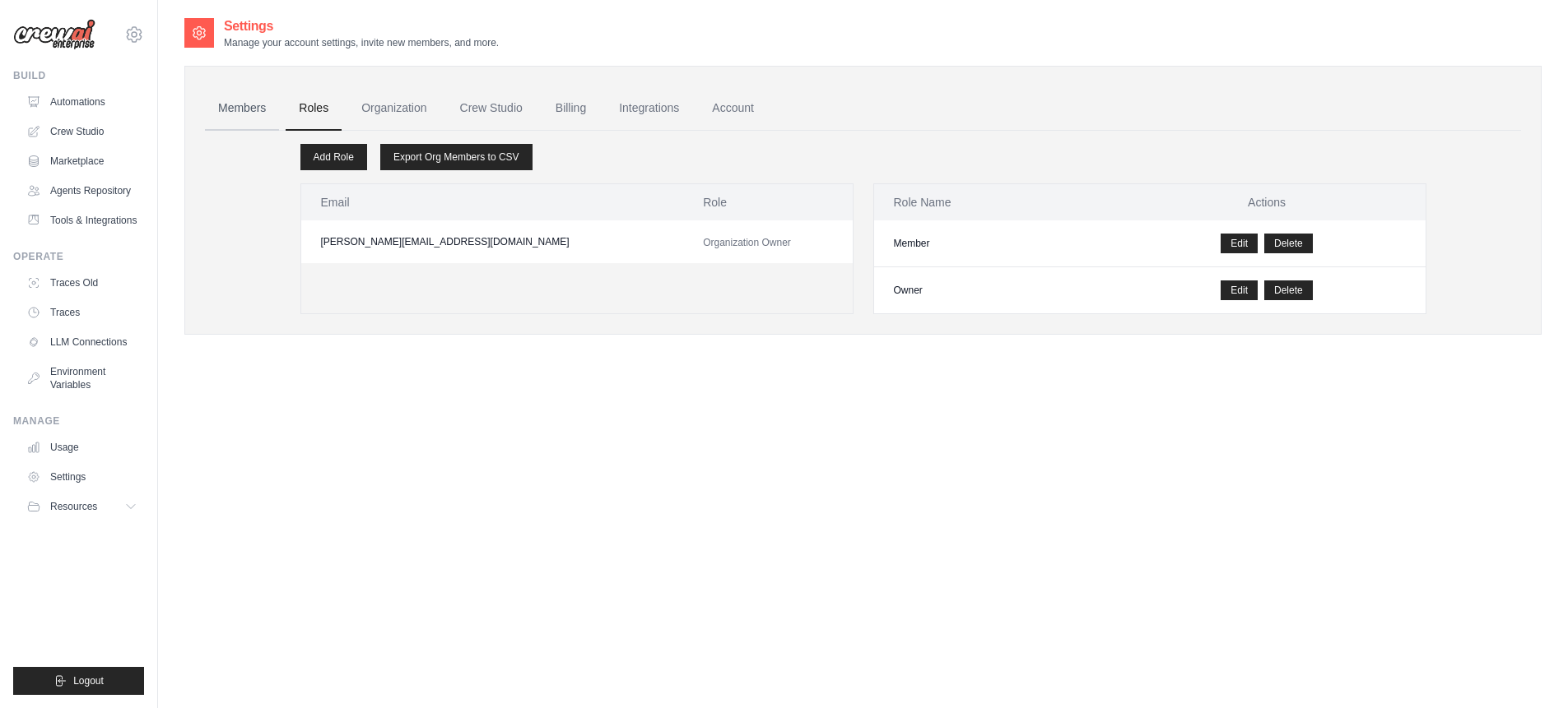
click at [233, 111] on link "Members" at bounding box center [242, 108] width 74 height 45
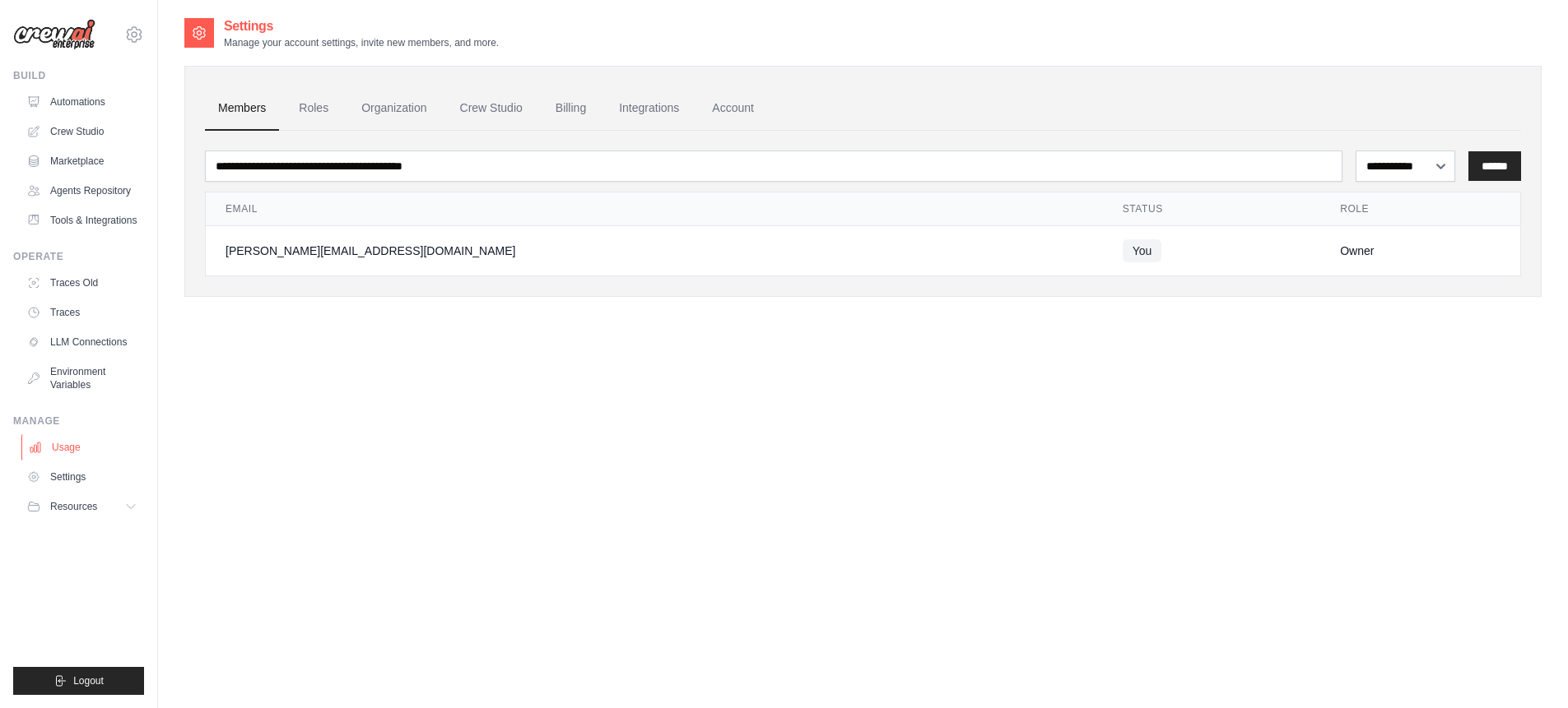
click at [69, 449] on link "Usage" at bounding box center [84, 447] width 124 height 26
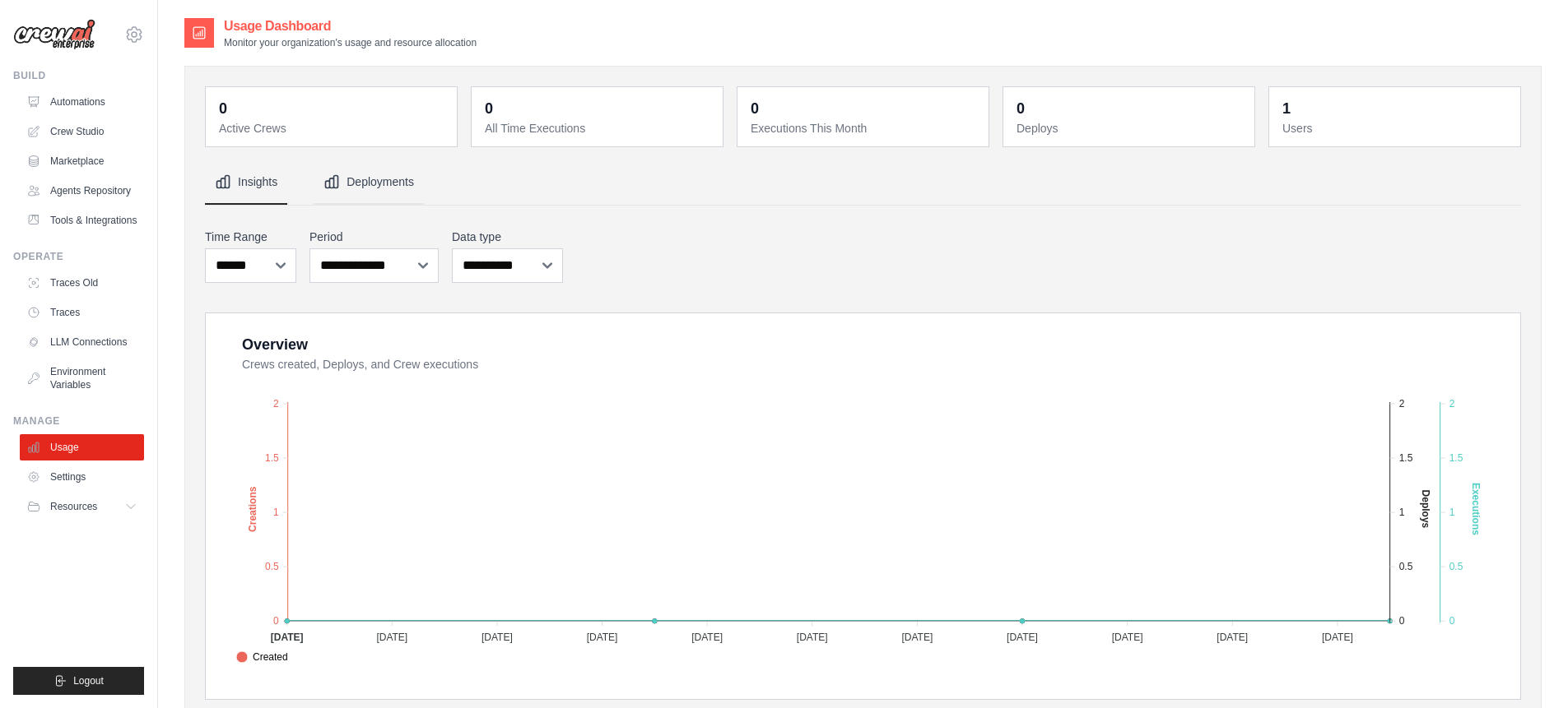
click at [349, 180] on button "Deployments" at bounding box center [368, 182] width 110 height 45
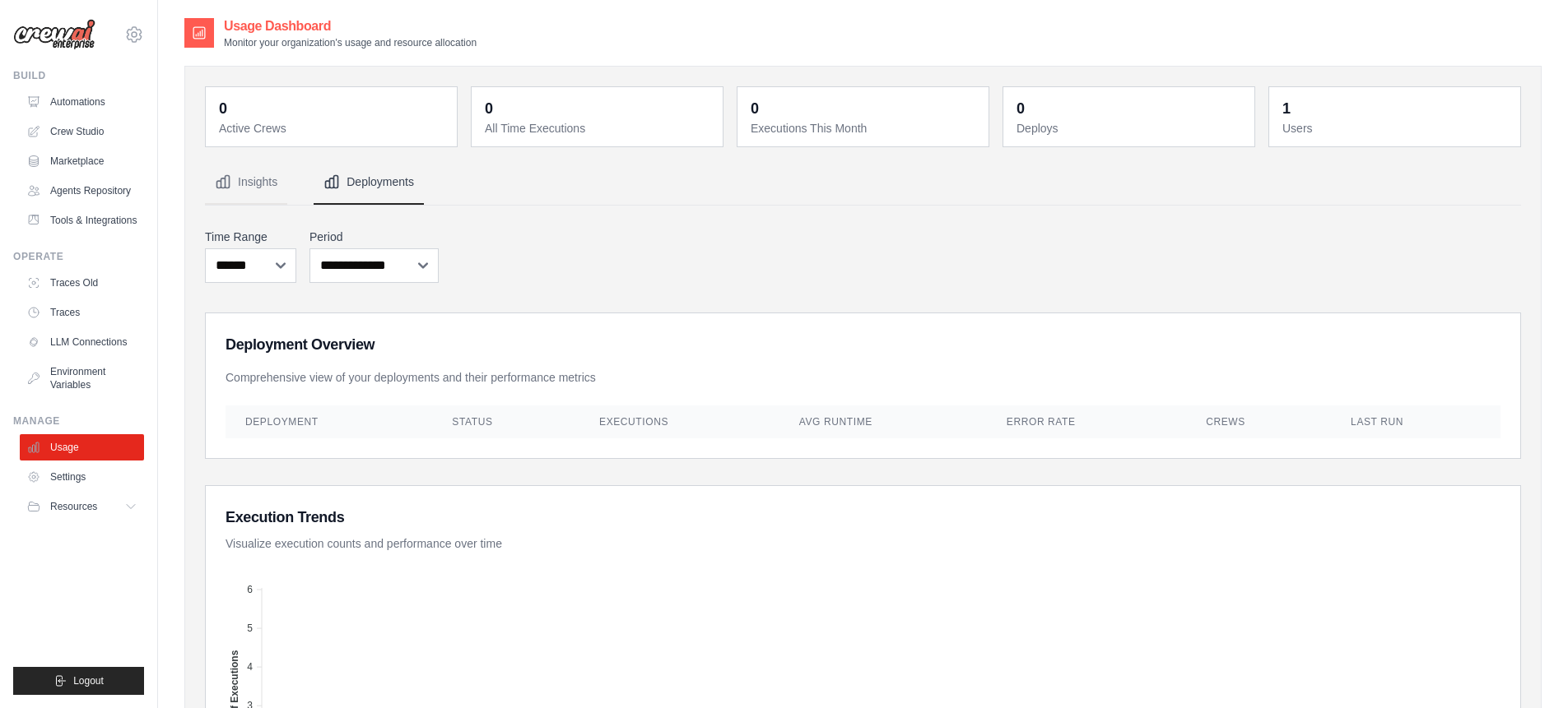
click at [283, 421] on th "Deployment" at bounding box center [329, 422] width 207 height 33
click at [537, 429] on th "Status" at bounding box center [505, 422] width 147 height 33
click at [74, 473] on link "Settings" at bounding box center [84, 477] width 124 height 26
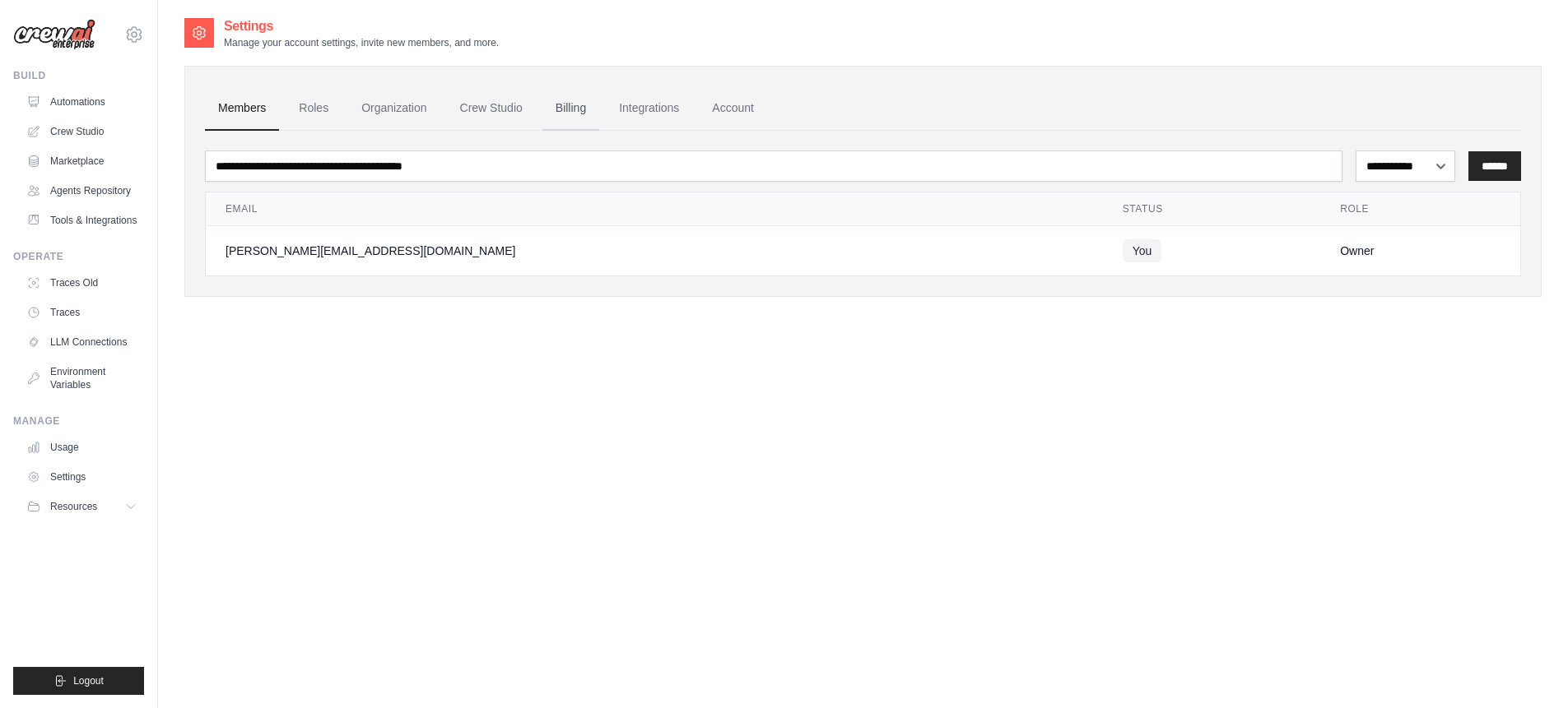
click at [566, 97] on link "Billing" at bounding box center [570, 108] width 57 height 45
click at [579, 117] on link "Billing" at bounding box center [570, 108] width 57 height 45
